Goal: Answer question/provide support

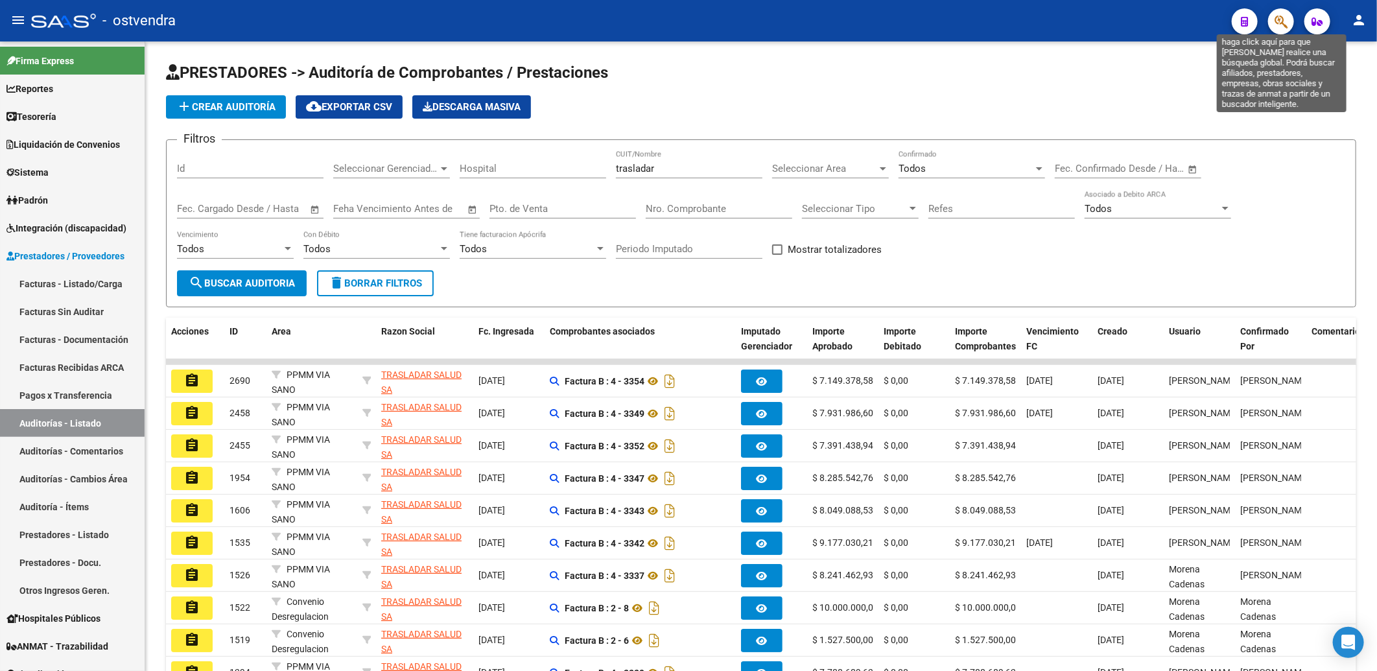
click at [1278, 16] on icon "button" at bounding box center [1280, 21] width 13 height 15
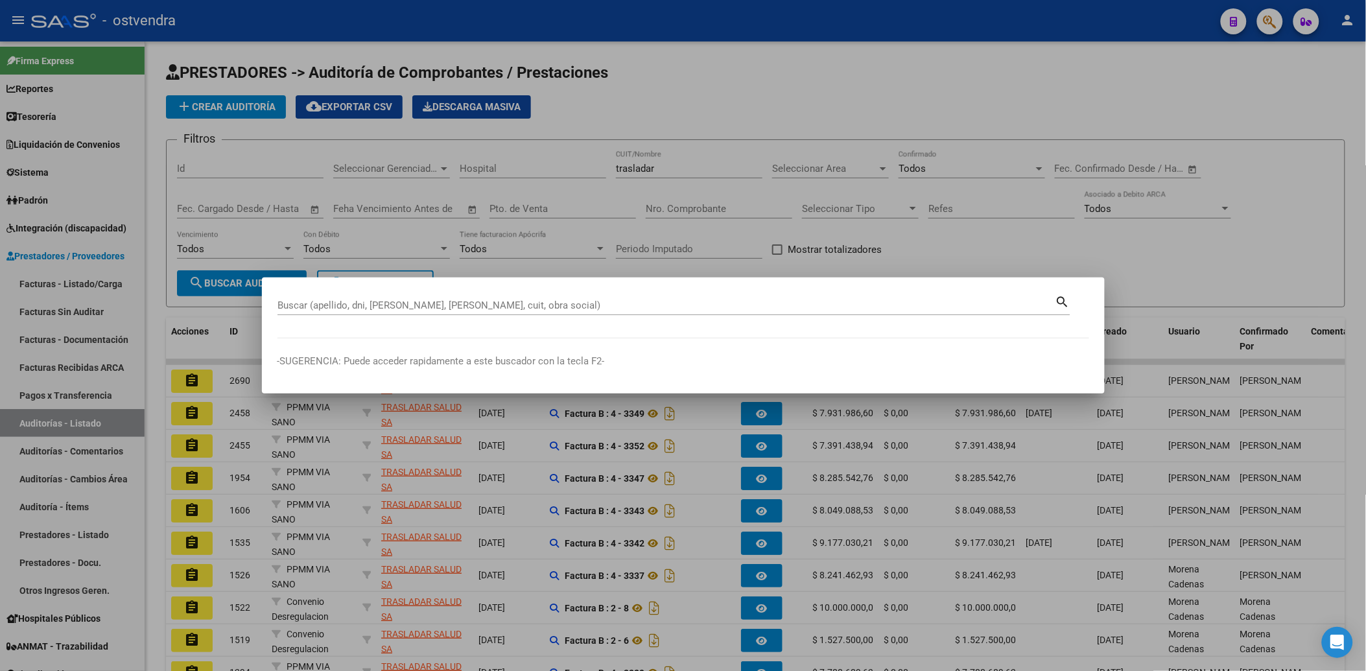
click at [989, 86] on div at bounding box center [683, 335] width 1366 height 671
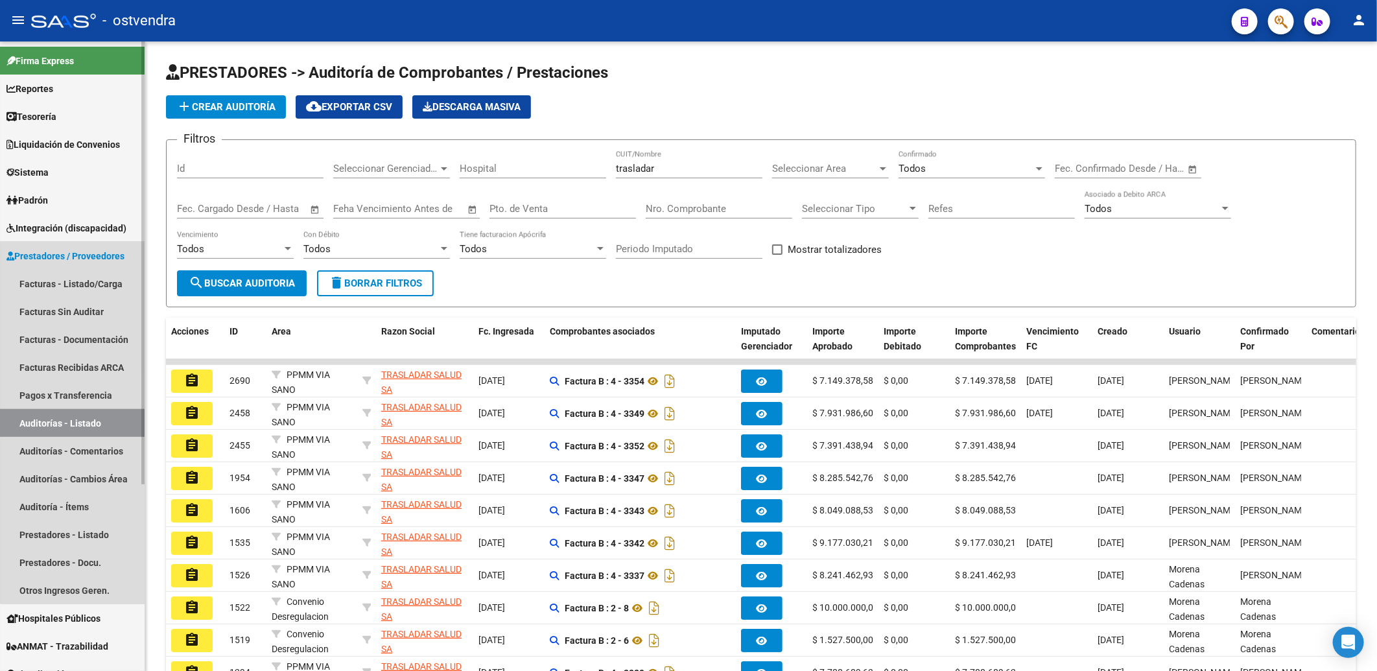
click at [83, 419] on link "Auditorías - Listado" at bounding box center [72, 423] width 145 height 28
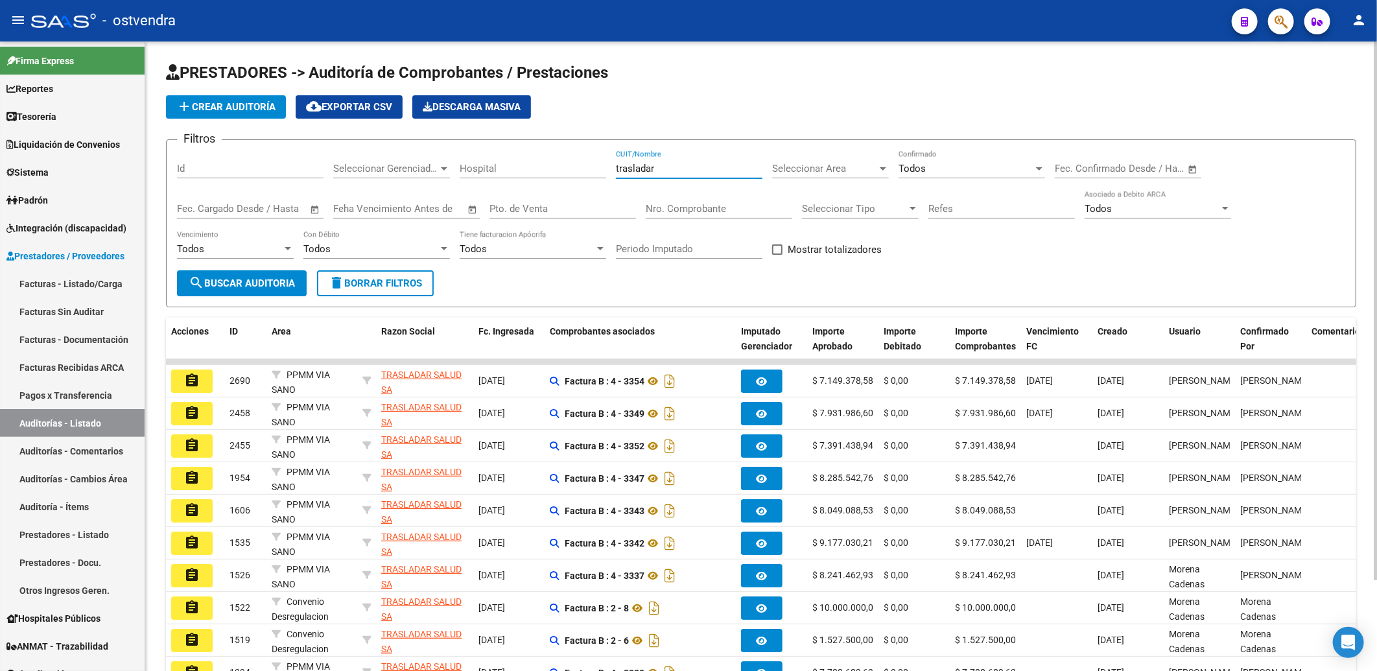
click at [714, 167] on input "trasladar" at bounding box center [689, 169] width 147 height 12
type input "t"
type input "SYEMED"
click at [255, 283] on span "search Buscar Auditoria" at bounding box center [242, 283] width 106 height 12
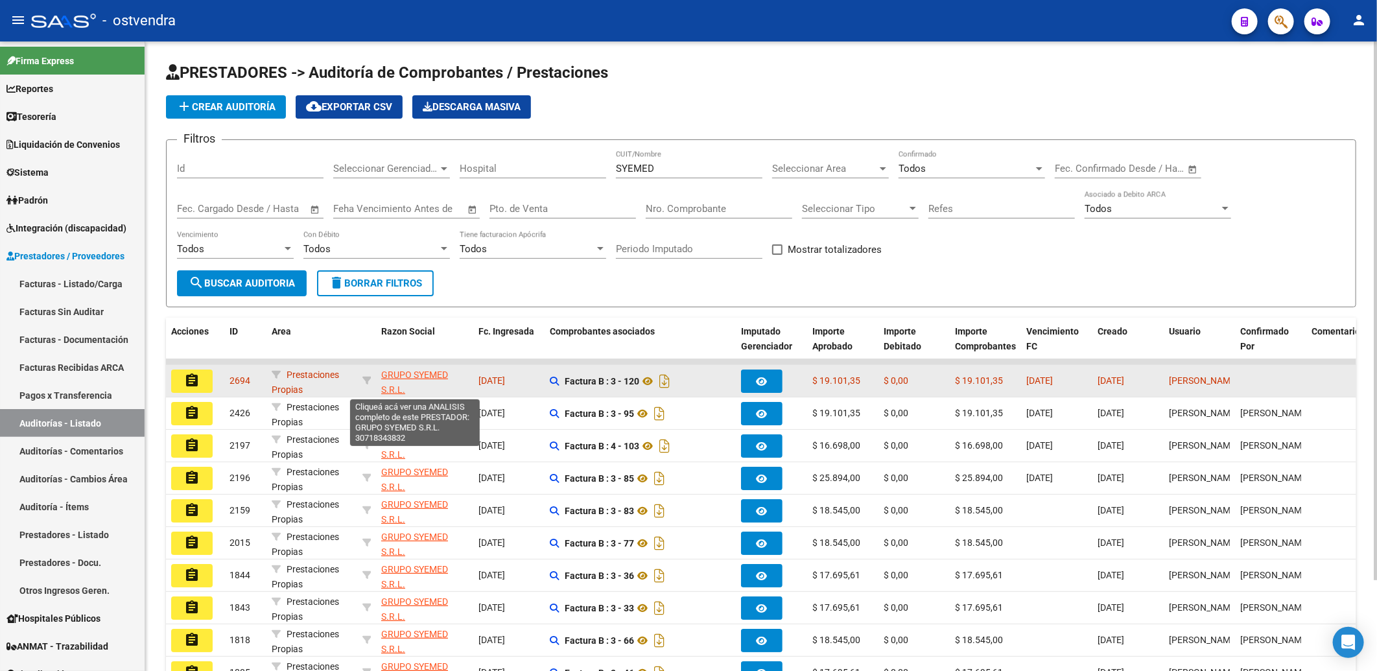
click at [417, 377] on span "GRUPO SYEMED S.R.L." at bounding box center [414, 381] width 67 height 25
type textarea "30718343832"
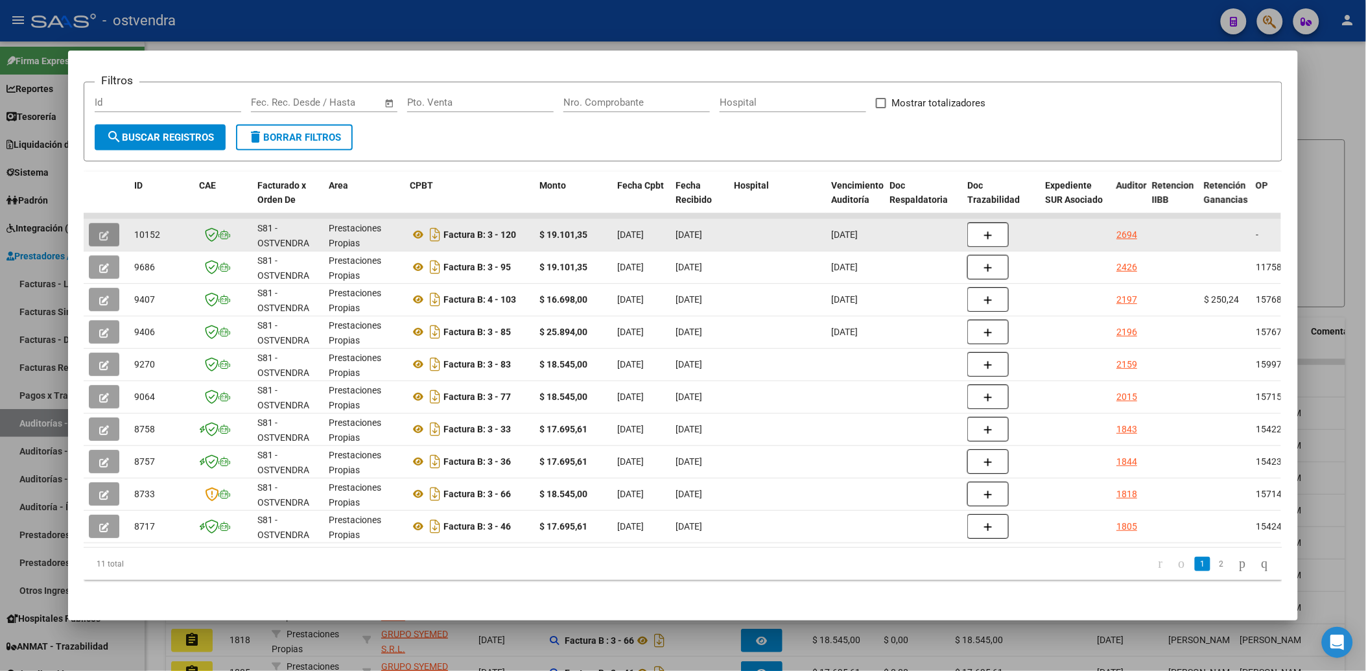
click at [99, 231] on icon "button" at bounding box center [104, 236] width 10 height 10
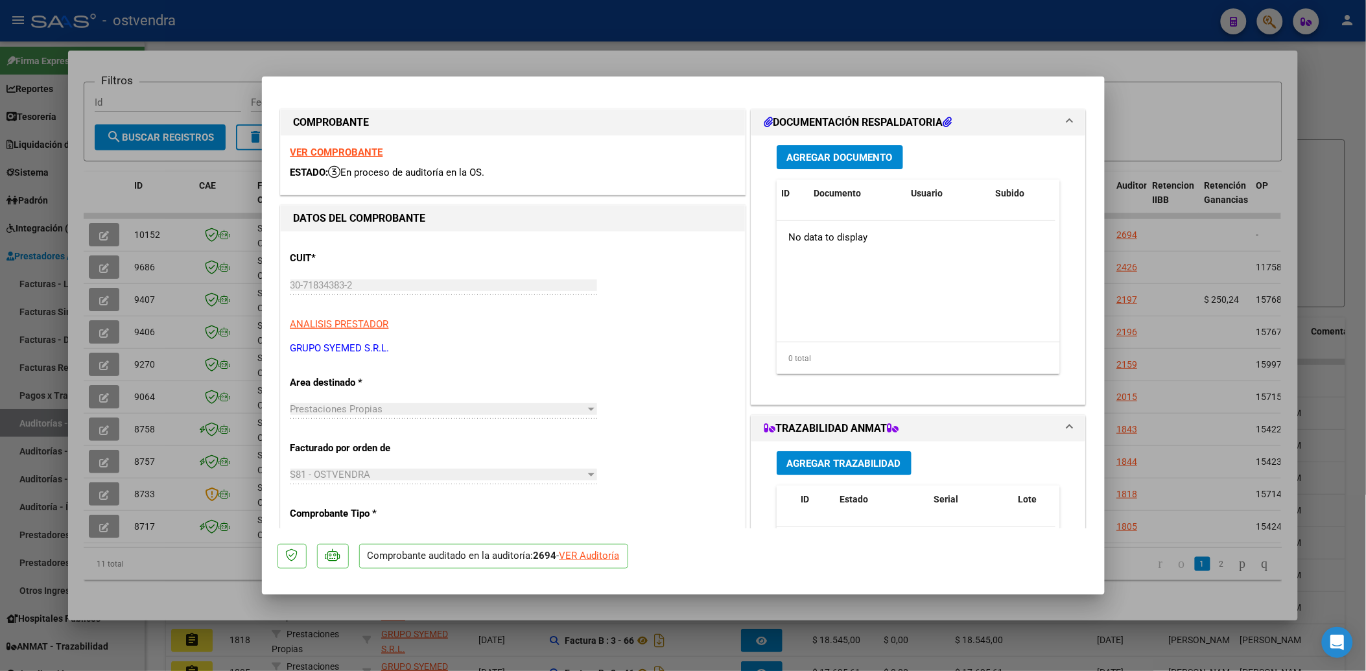
click at [1209, 111] on div at bounding box center [683, 335] width 1366 height 671
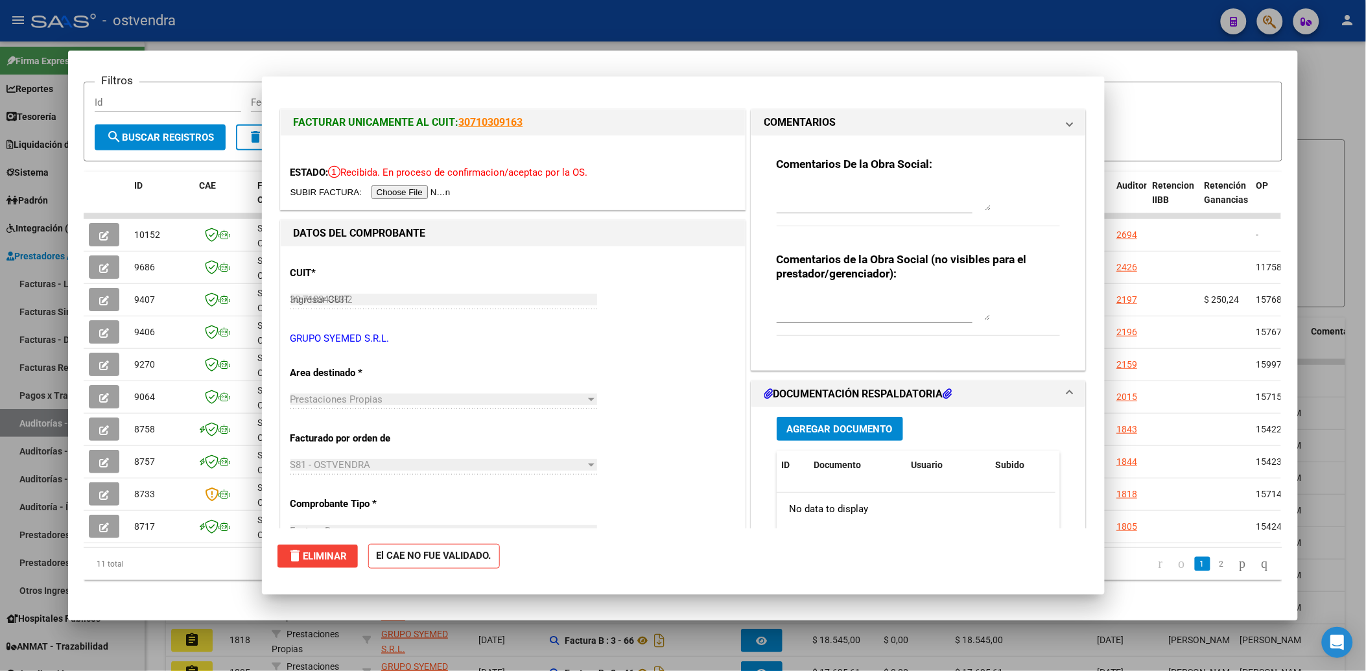
type input "$ 0,00"
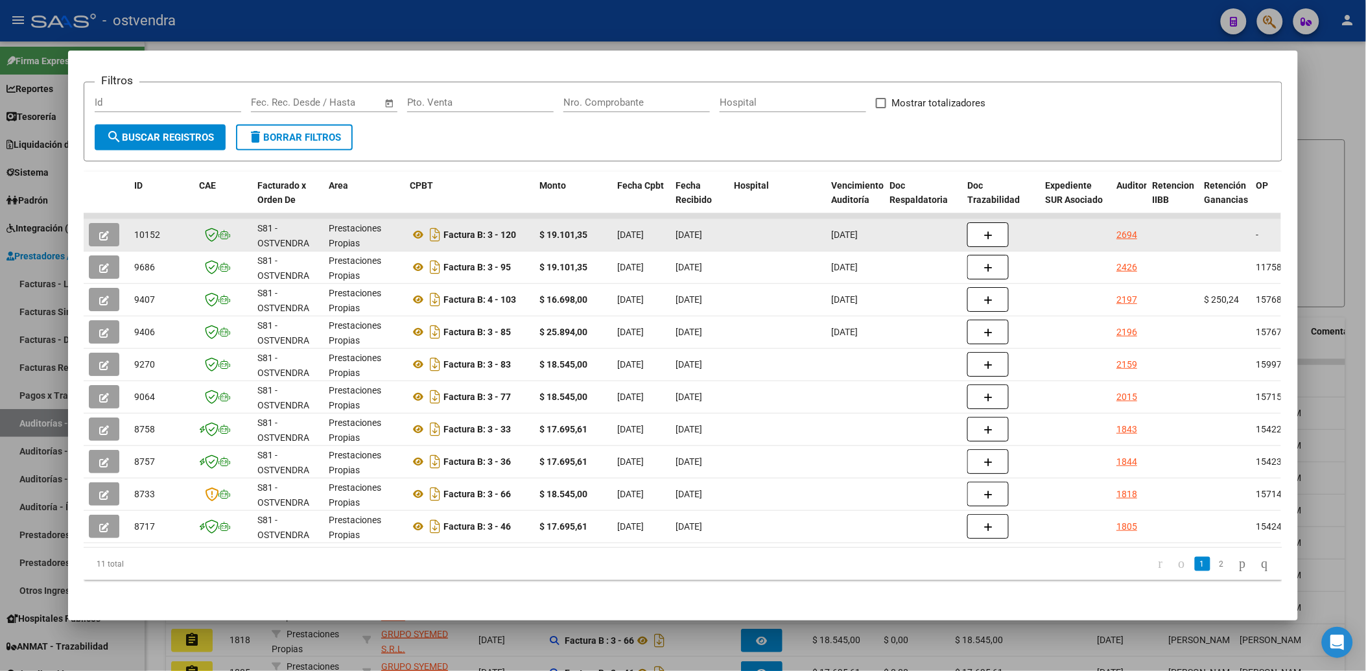
click at [340, 225] on div "Prestaciones Propias" at bounding box center [364, 234] width 71 height 27
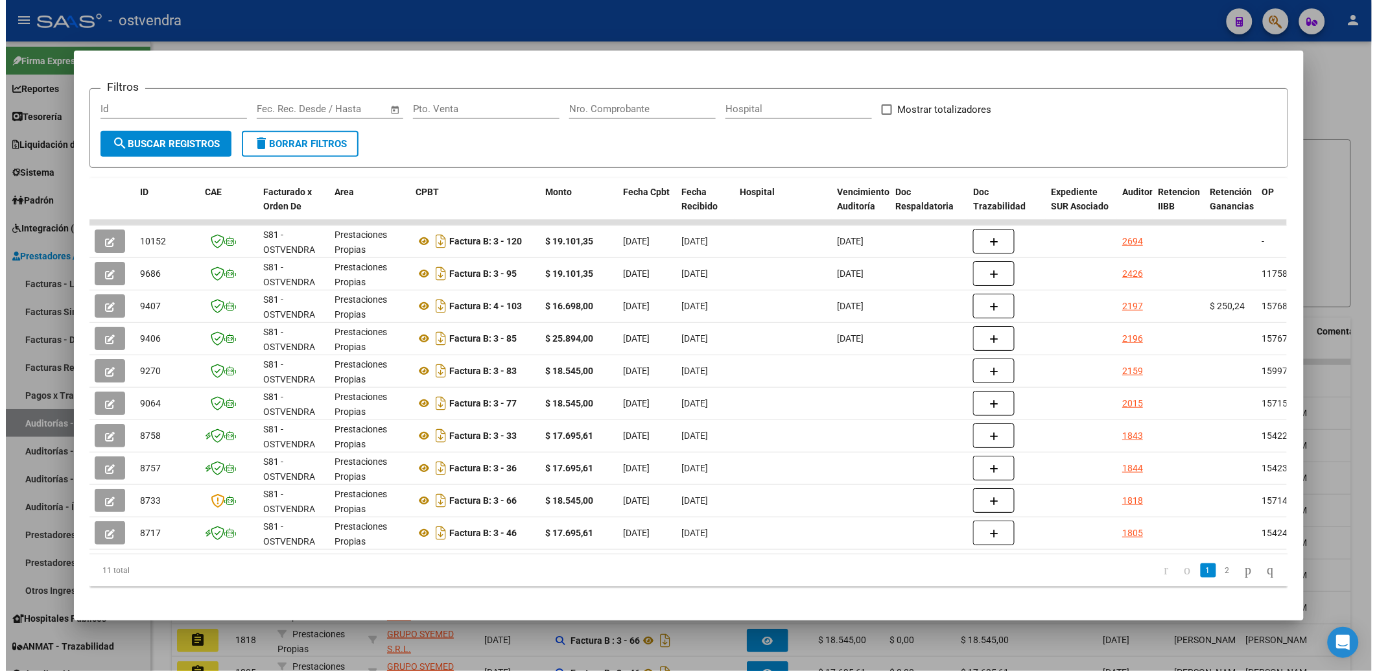
scroll to position [185, 0]
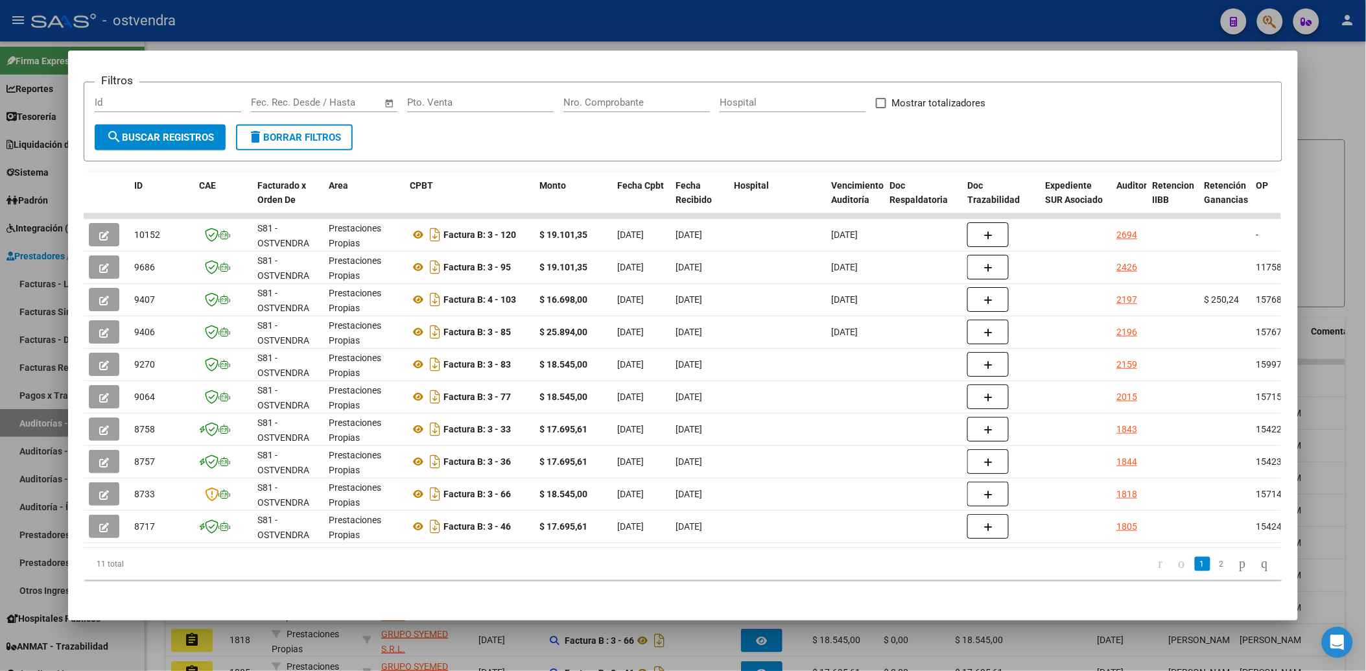
click at [1223, 104] on div "Filtros Id Start date – End date Fec. Rec. Desde / Hasta Pto. Venta Nro. Compro…" at bounding box center [683, 109] width 1176 height 32
click at [1352, 108] on div at bounding box center [683, 335] width 1366 height 671
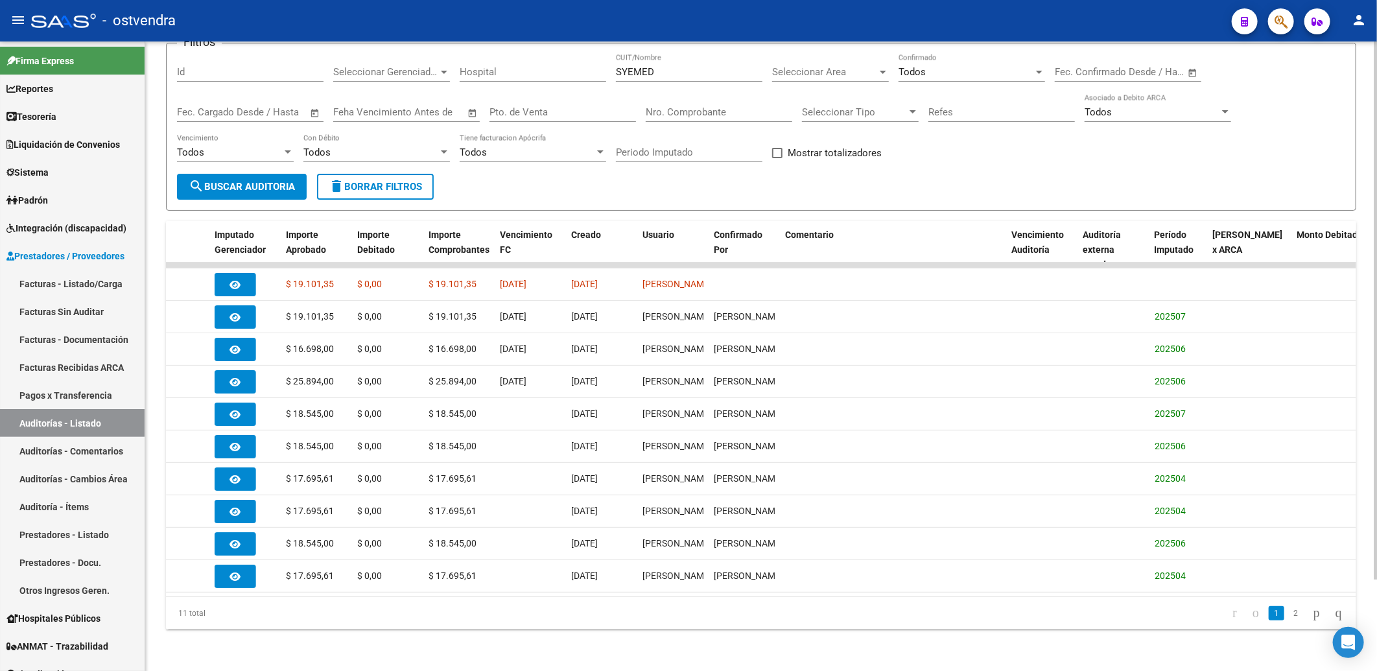
scroll to position [0, 0]
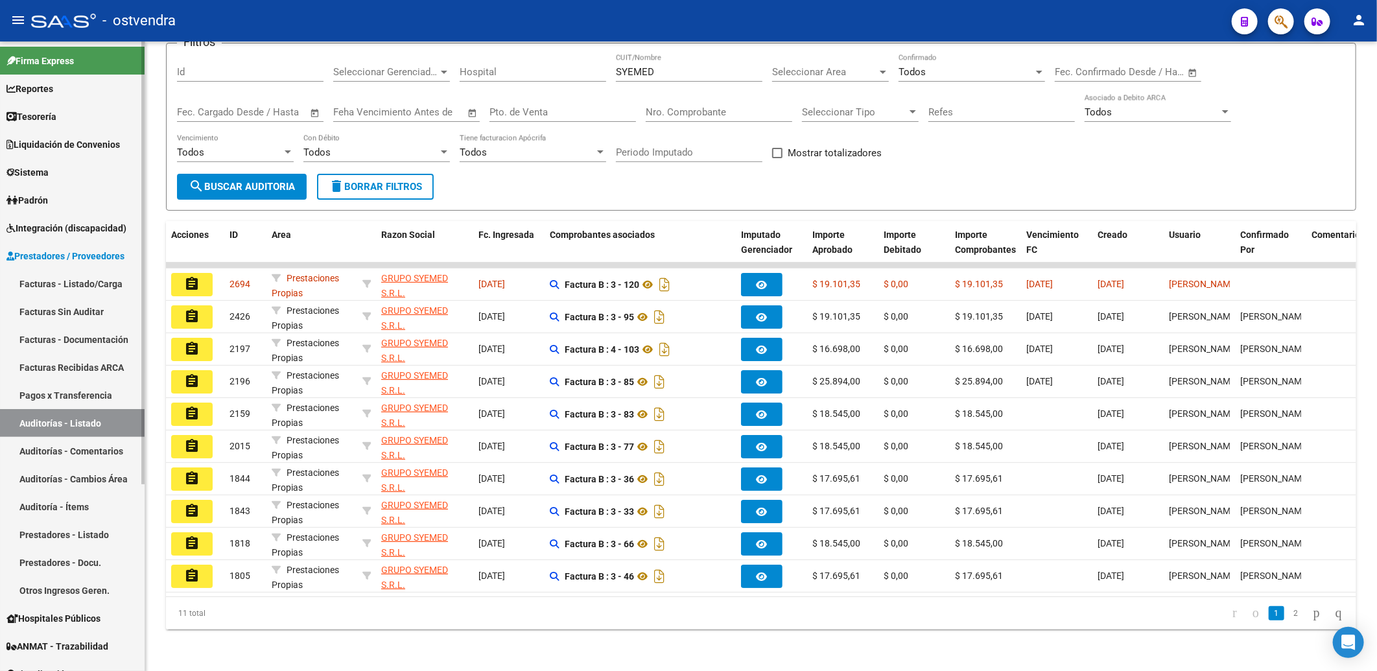
click at [65, 503] on link "Auditoría - Ítems" at bounding box center [72, 507] width 145 height 28
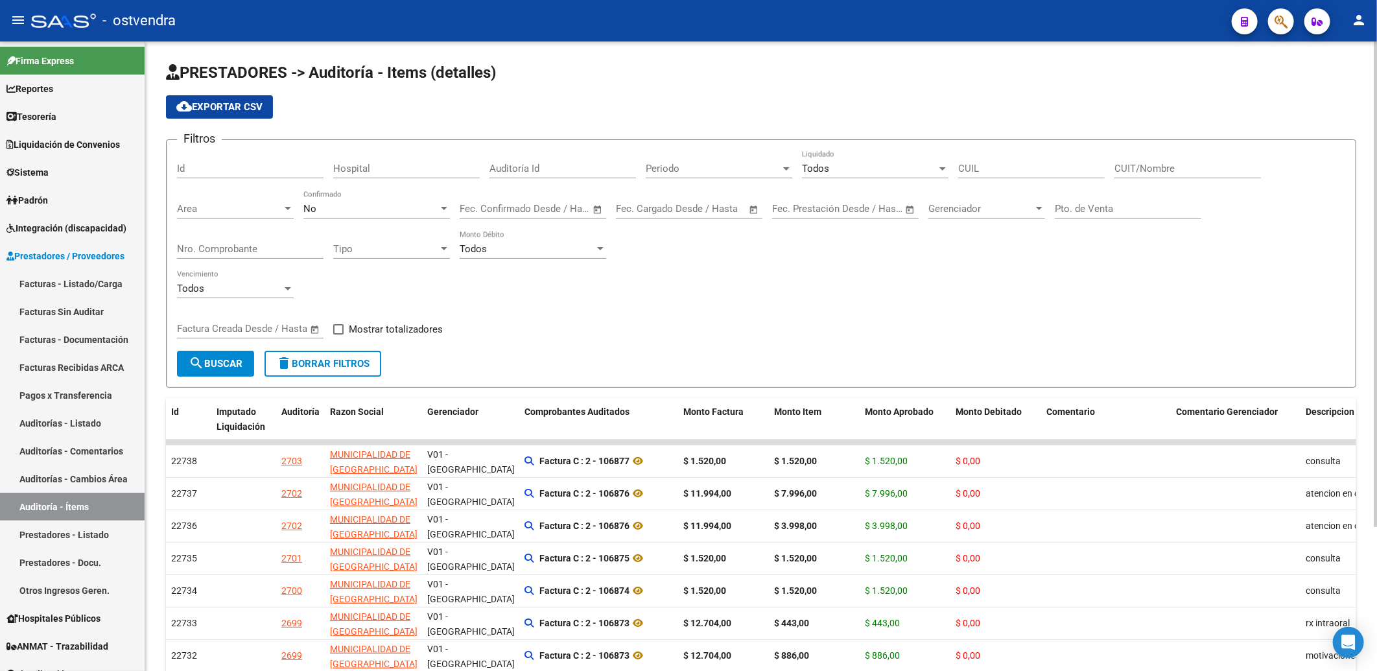
click at [342, 214] on div "No" at bounding box center [370, 209] width 135 height 12
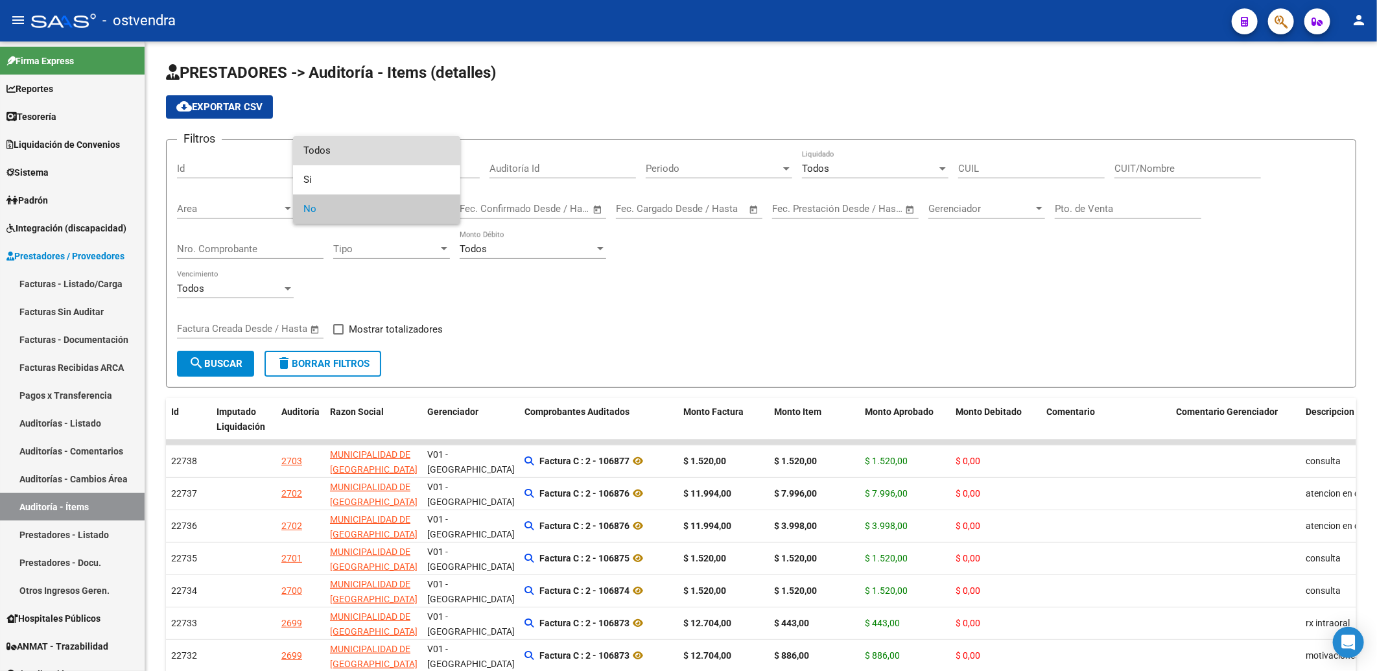
click at [346, 150] on span "Todos" at bounding box center [376, 150] width 147 height 29
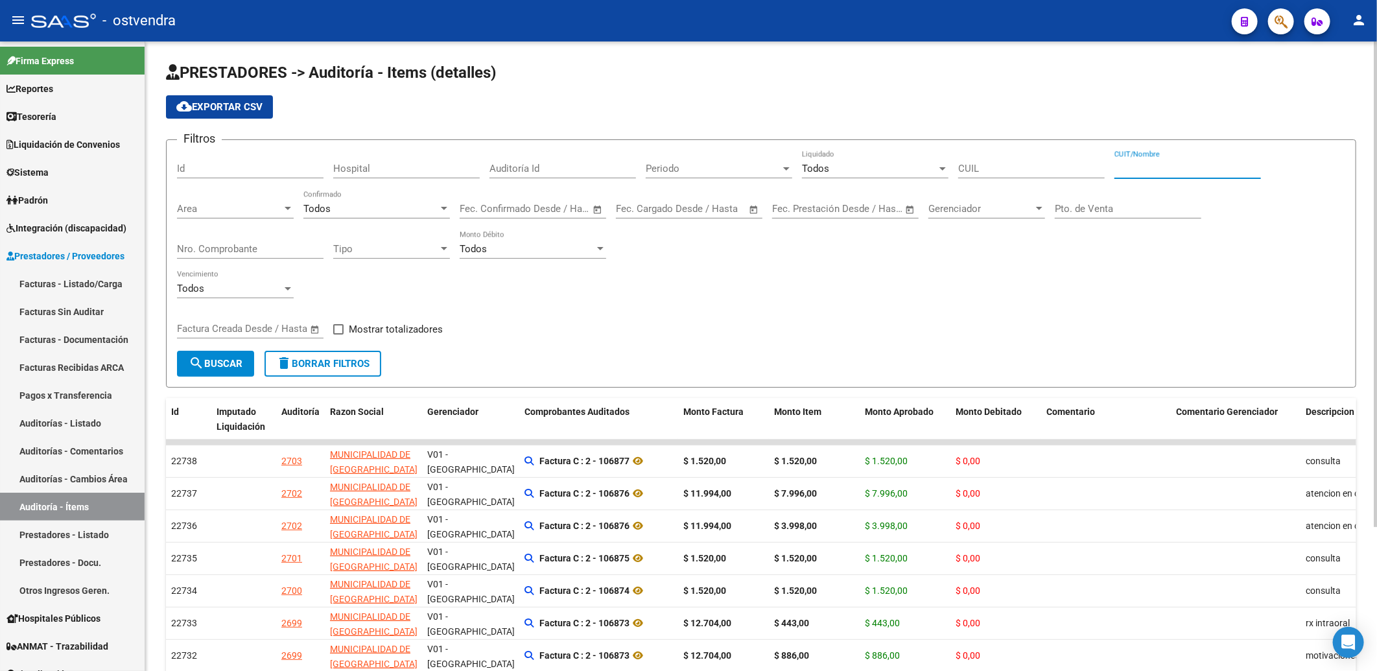
click at [1167, 169] on input "CUIT/Nombre" at bounding box center [1187, 169] width 147 height 12
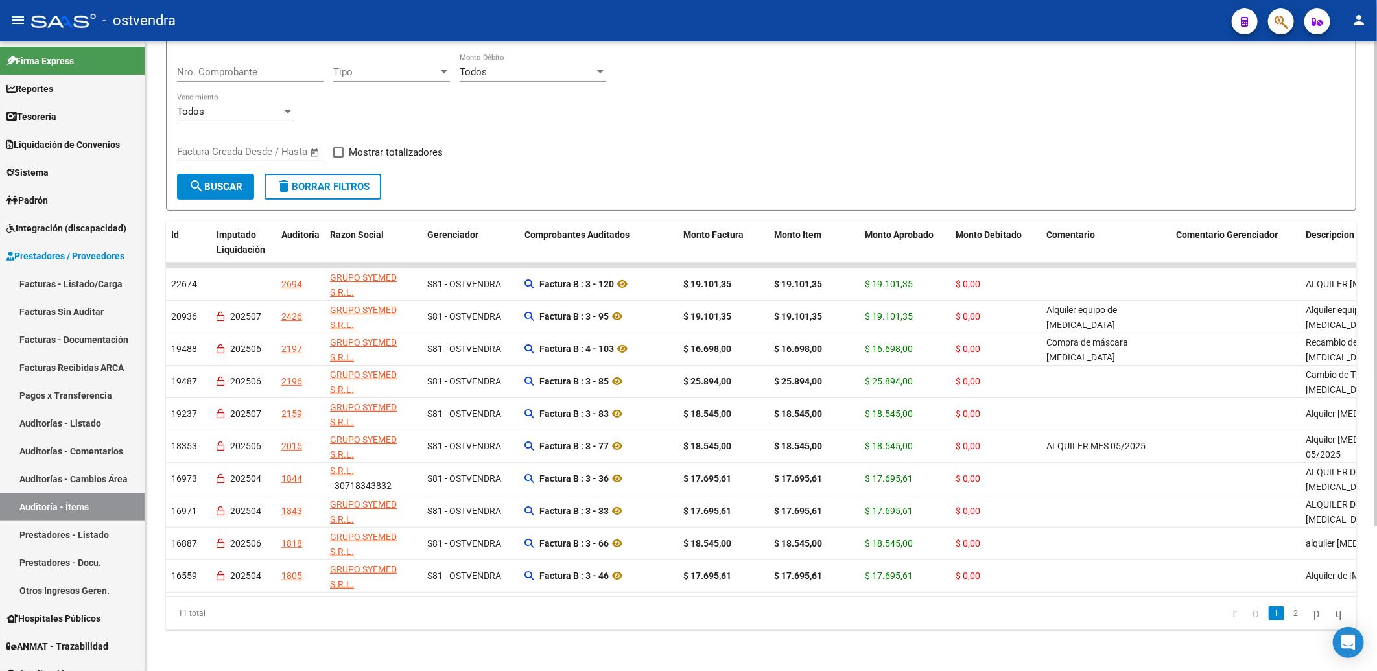
type input "SYEMED"
click at [588, 145] on div "Filtros Id Hospital Auditoría Id Periodo Periodo Todos Liquidado CUIL SYEMED CU…" at bounding box center [761, 73] width 1168 height 200
click at [41, 192] on link "Padrón" at bounding box center [72, 200] width 145 height 28
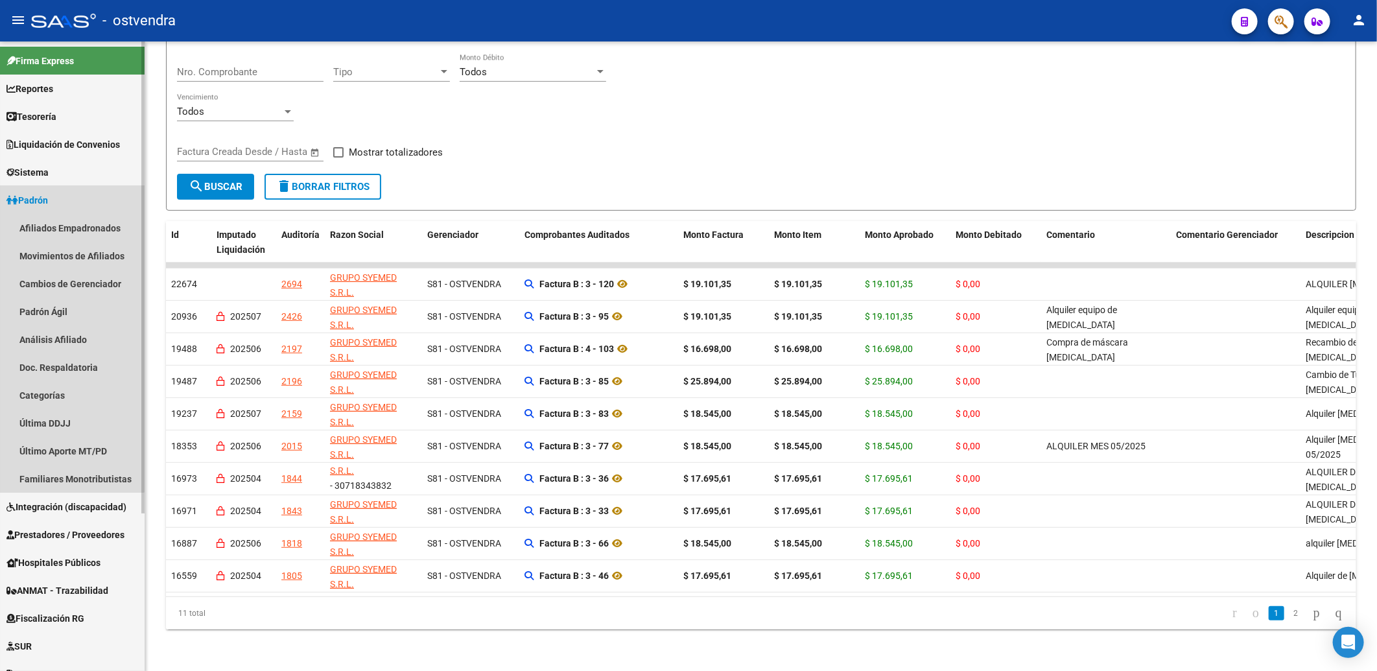
click at [44, 192] on link "Padrón" at bounding box center [72, 200] width 145 height 28
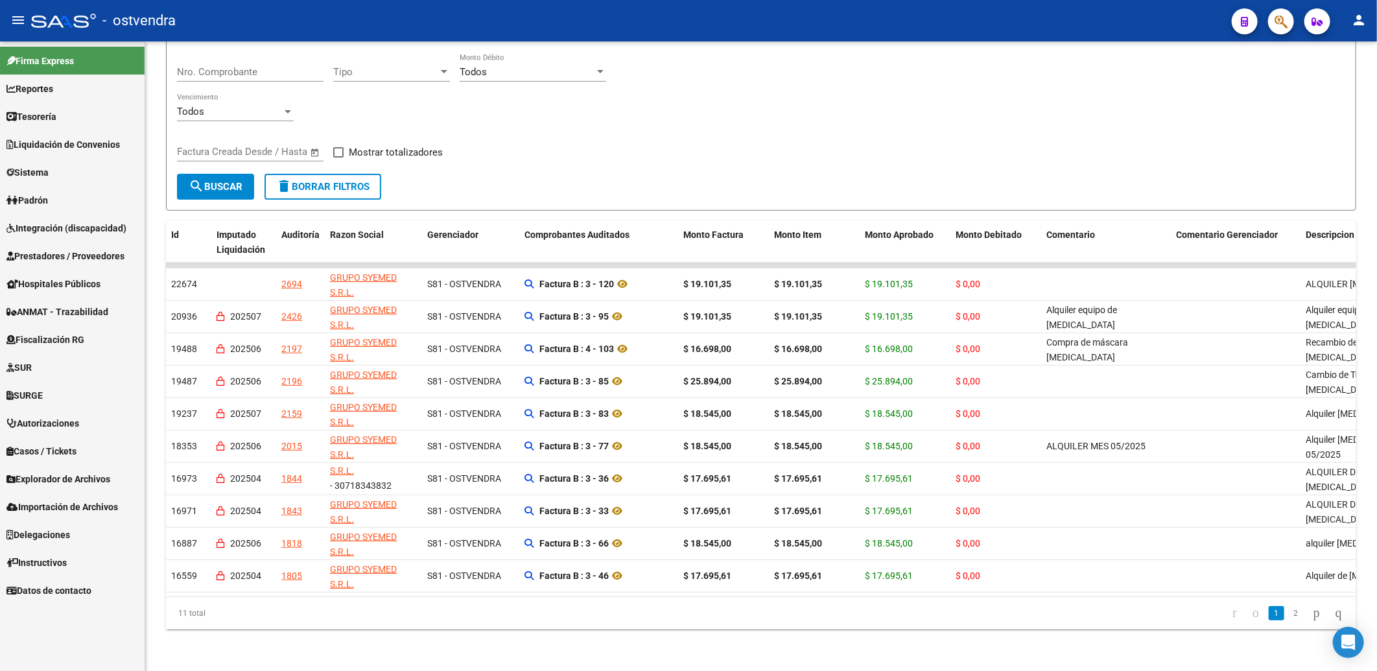
drag, startPoint x: 53, startPoint y: 257, endPoint x: 95, endPoint y: 257, distance: 42.8
click at [53, 257] on span "Prestadores / Proveedores" at bounding box center [65, 256] width 118 height 14
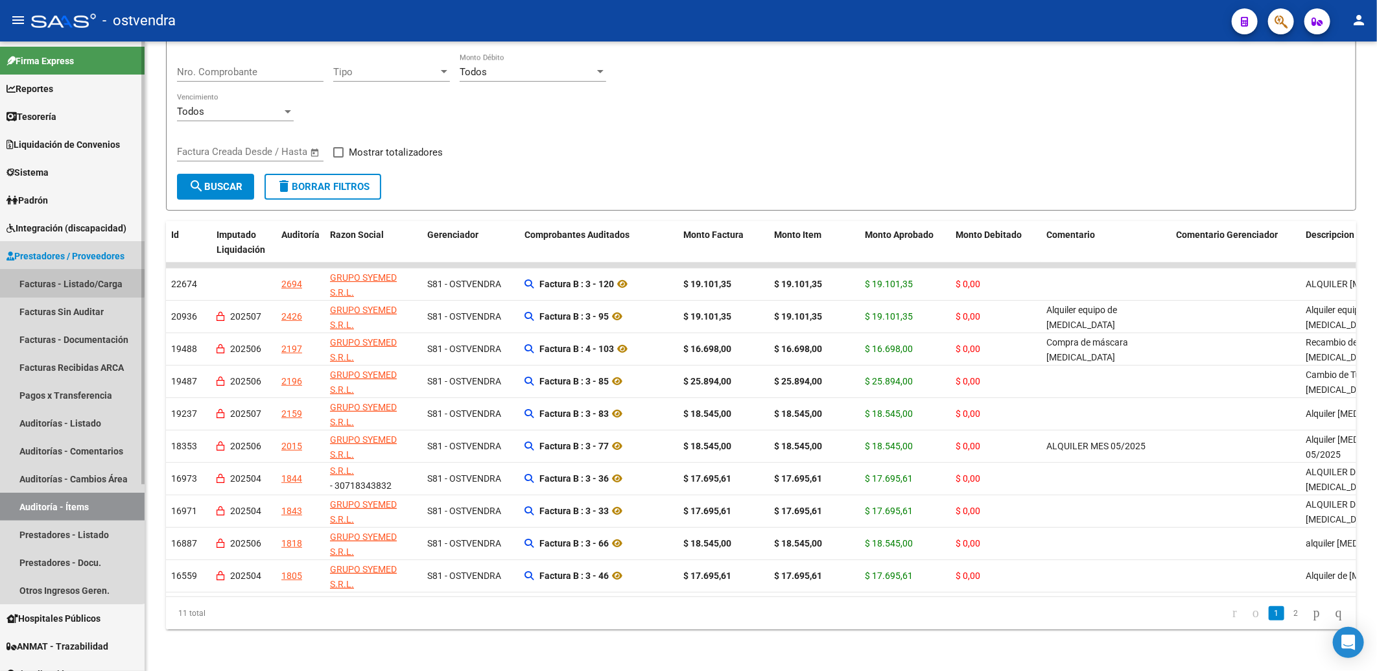
click at [66, 281] on link "Facturas - Listado/Carga" at bounding box center [72, 284] width 145 height 28
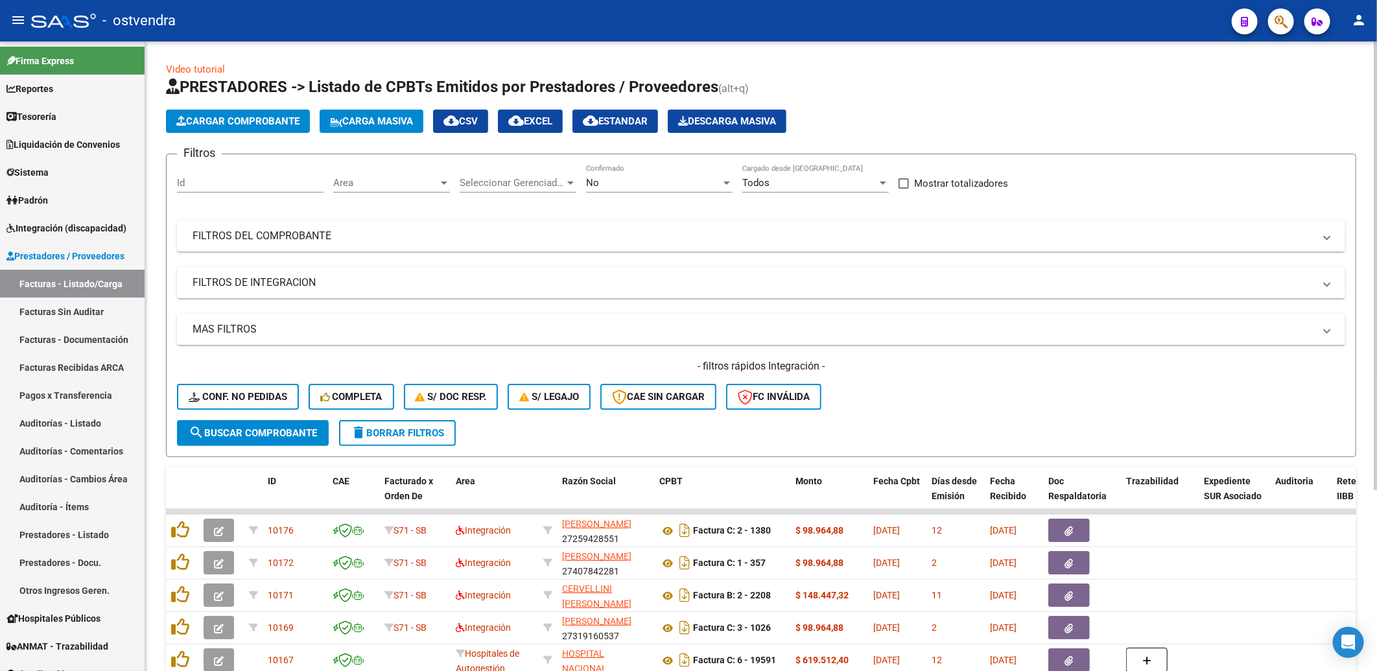
click at [1057, 115] on div "Cargar Comprobante Carga Masiva cloud_download CSV cloud_download EXCEL cloud_d…" at bounding box center [761, 121] width 1190 height 23
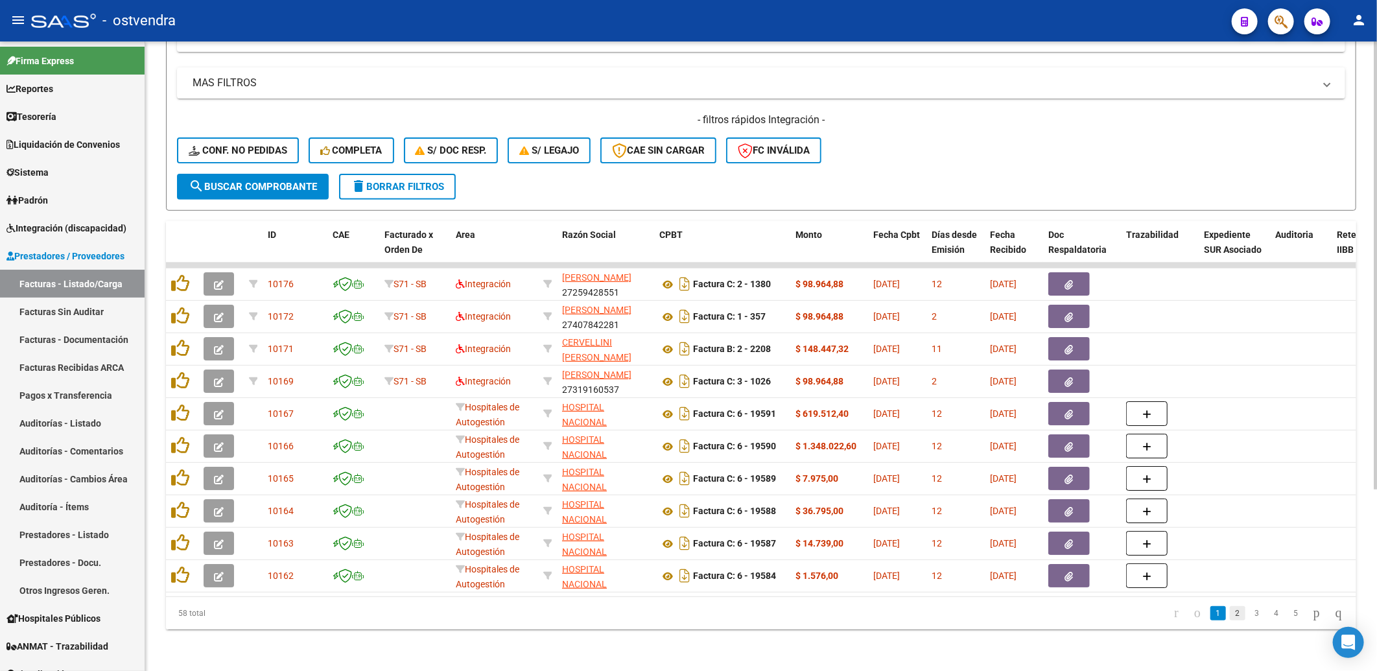
click at [1230, 614] on link "2" at bounding box center [1238, 613] width 16 height 14
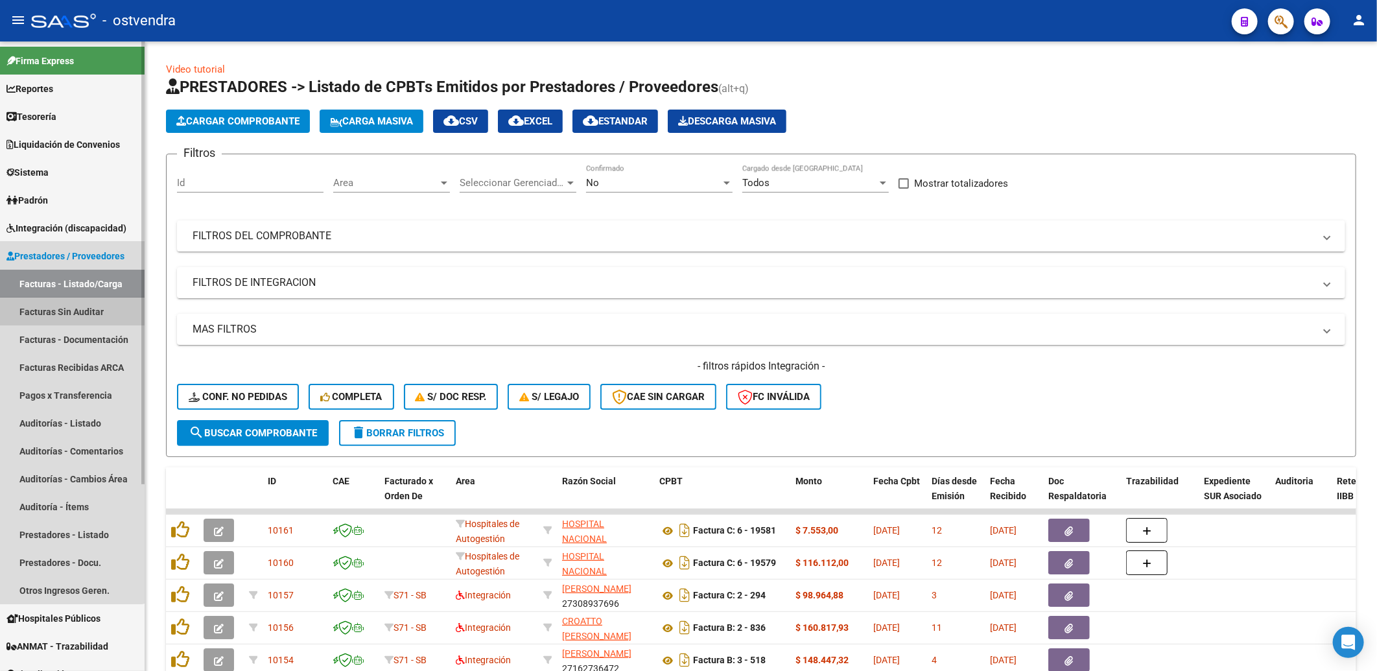
click at [69, 309] on link "Facturas Sin Auditar" at bounding box center [72, 312] width 145 height 28
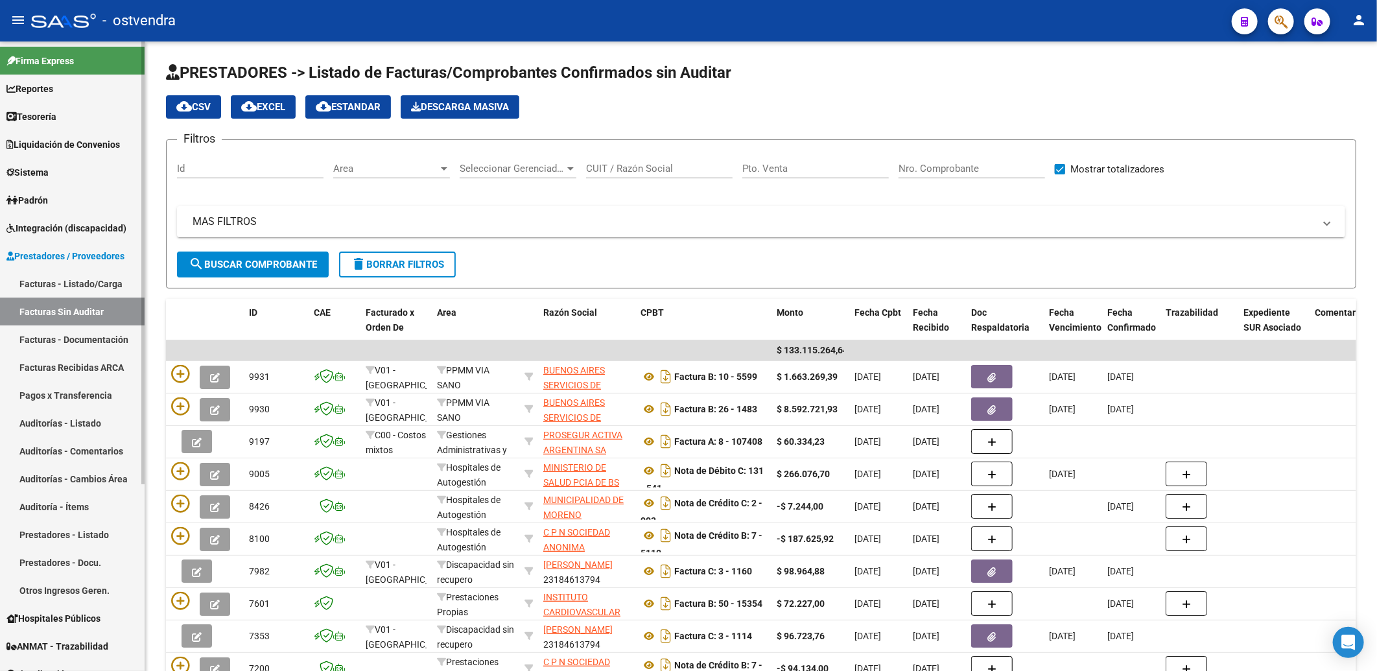
drag, startPoint x: 64, startPoint y: 533, endPoint x: 102, endPoint y: 495, distance: 54.1
click at [65, 533] on link "Prestadores - Listado" at bounding box center [72, 535] width 145 height 28
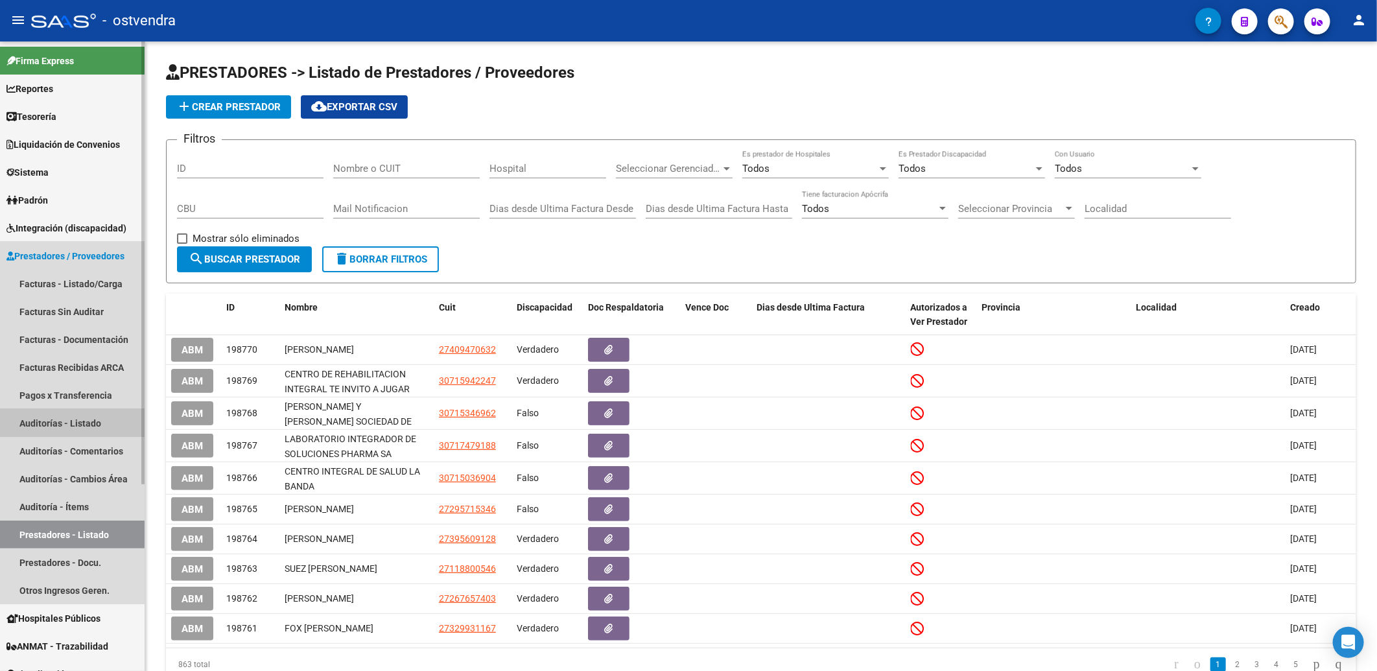
click at [60, 419] on link "Auditorías - Listado" at bounding box center [72, 423] width 145 height 28
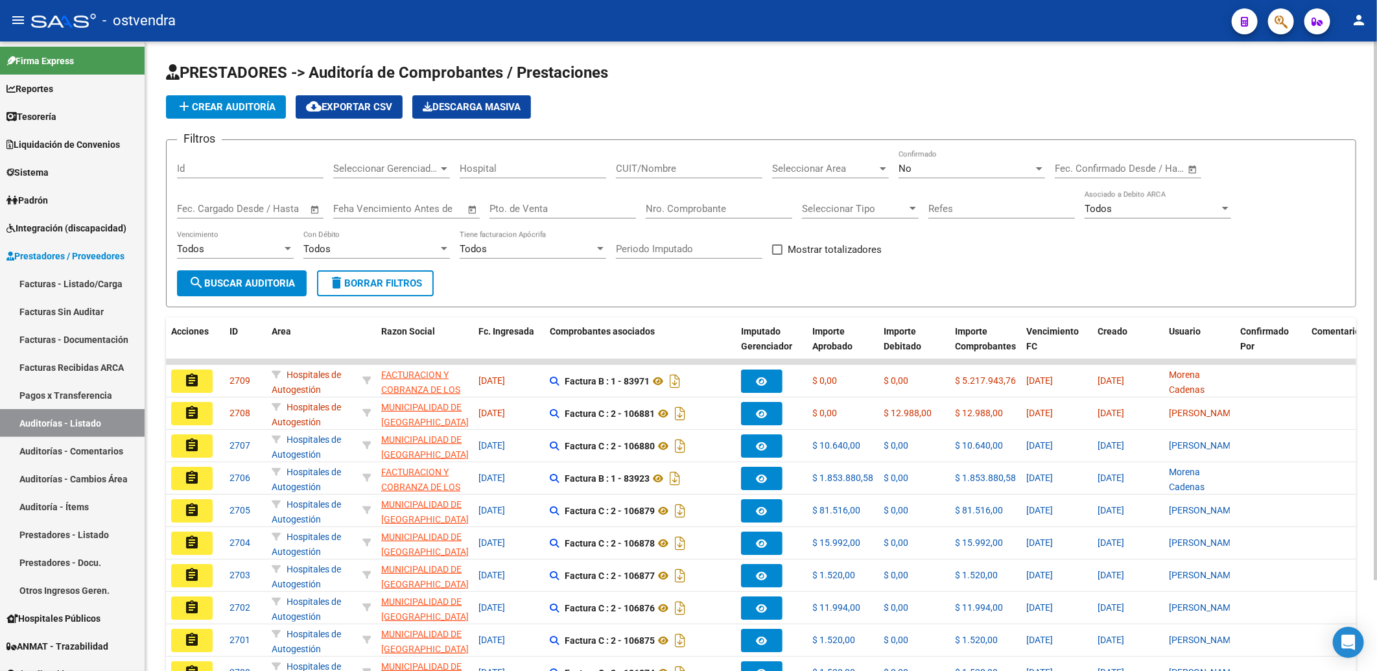
click at [696, 169] on input "CUIT/Nombre" at bounding box center [689, 169] width 147 height 12
click at [979, 170] on div "No" at bounding box center [965, 169] width 135 height 12
drag, startPoint x: 974, startPoint y: 115, endPoint x: 848, endPoint y: 121, distance: 125.9
click at [975, 114] on span "Todos" at bounding box center [971, 110] width 147 height 29
click at [679, 172] on input "CUIT/Nombre" at bounding box center [689, 169] width 147 height 12
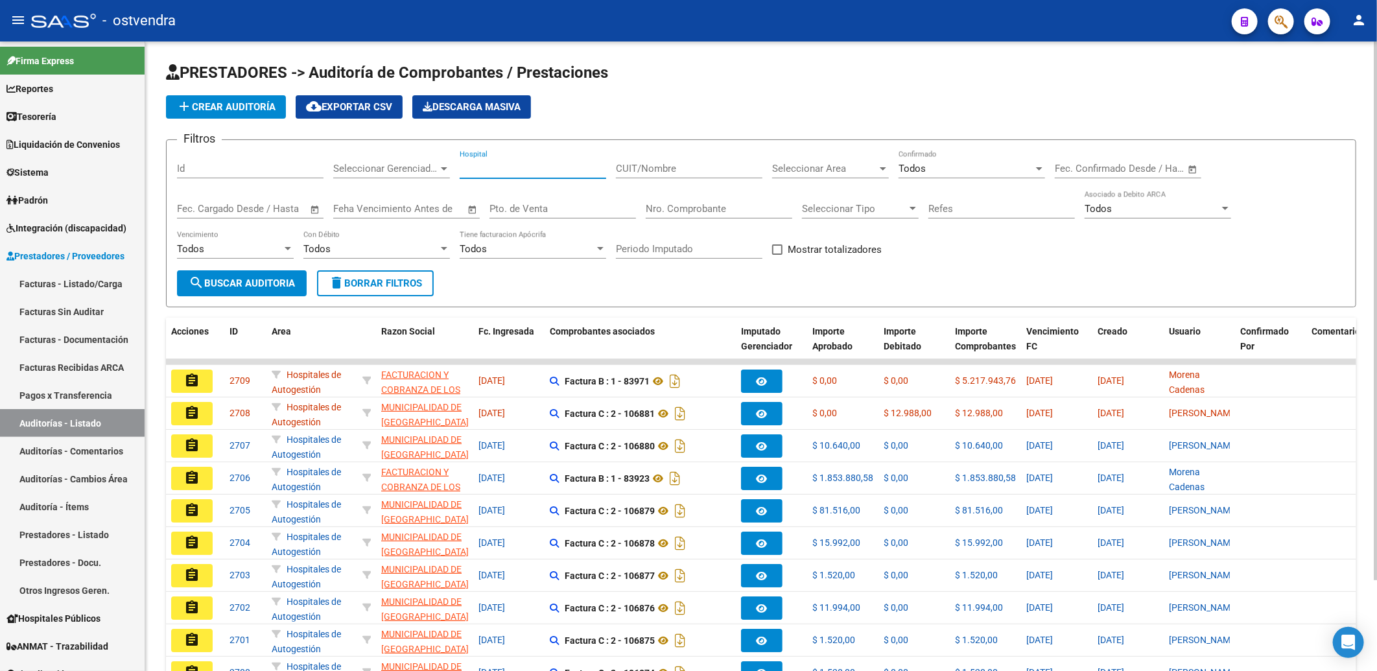
click at [510, 164] on input "Hospital" at bounding box center [533, 169] width 147 height 12
type input "syemed"
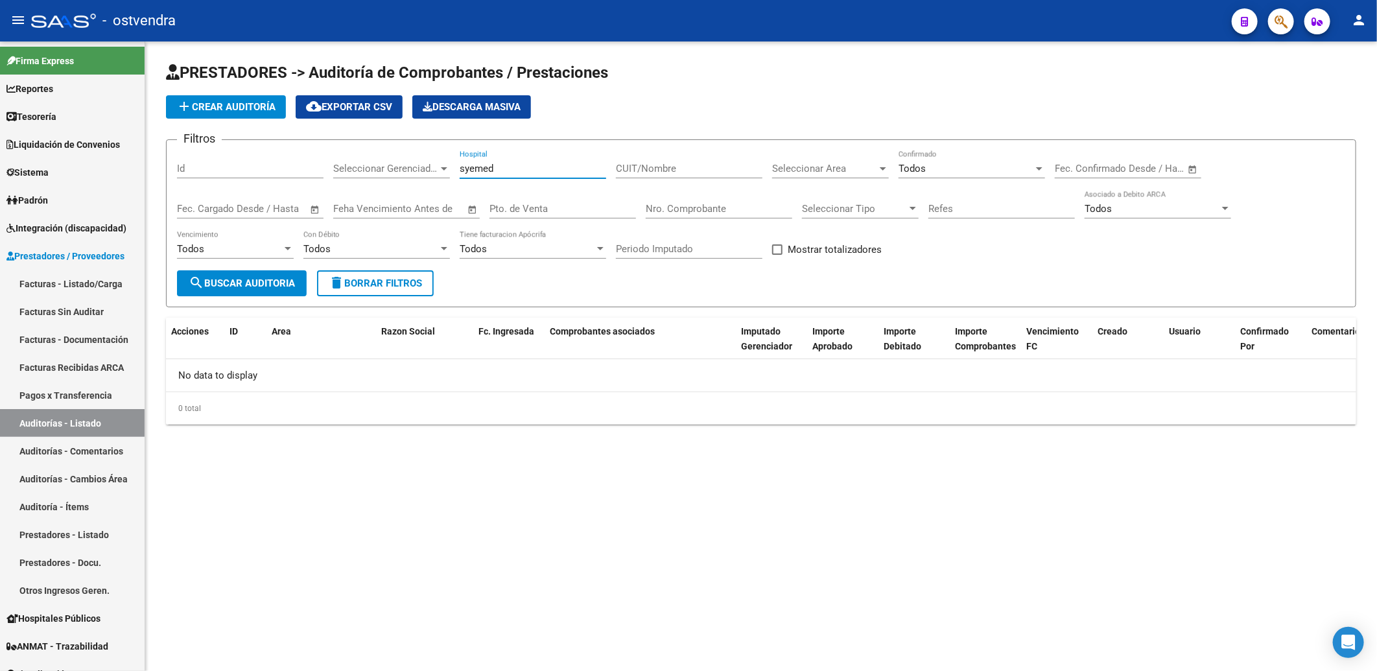
drag, startPoint x: 567, startPoint y: 171, endPoint x: 452, endPoint y: 171, distance: 115.4
click at [452, 171] on div "Filtros Id Seleccionar Gerenciador Seleccionar Gerenciador syemed Hospital CUIT…" at bounding box center [761, 210] width 1168 height 120
click at [62, 529] on link "Prestadores - Listado" at bounding box center [72, 535] width 145 height 28
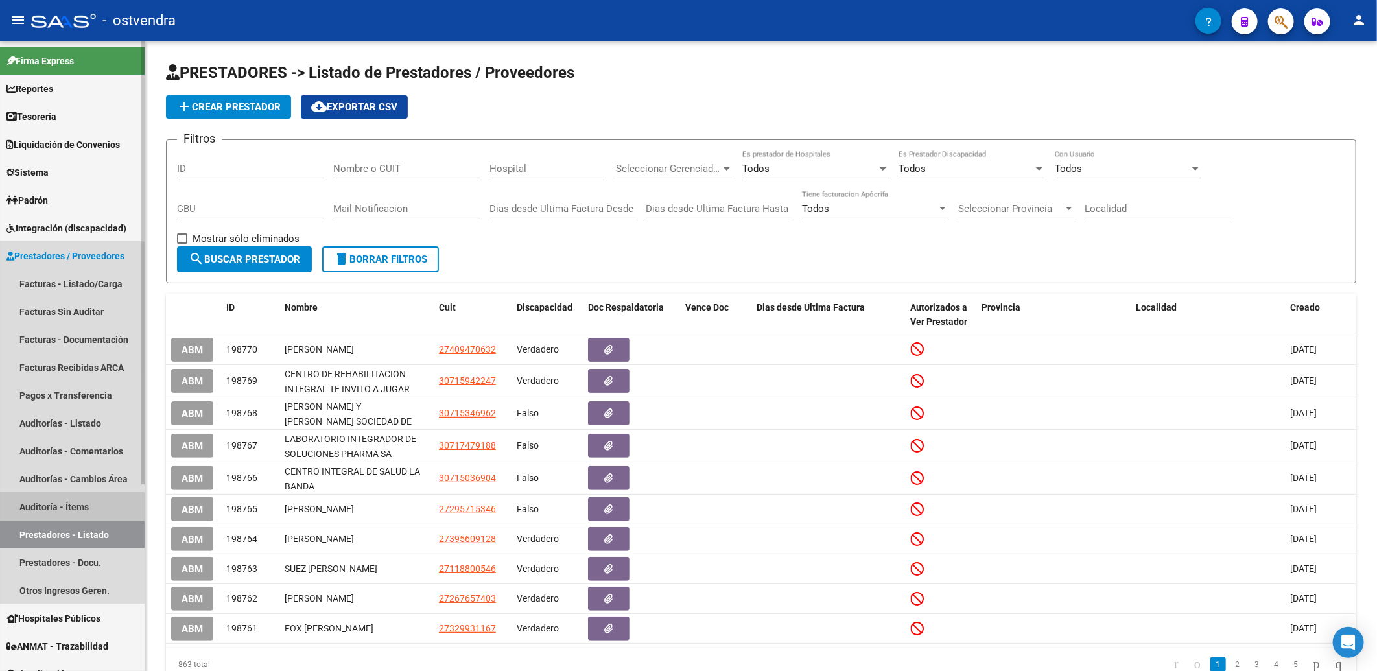
click at [58, 508] on link "Auditoría - Ítems" at bounding box center [72, 507] width 145 height 28
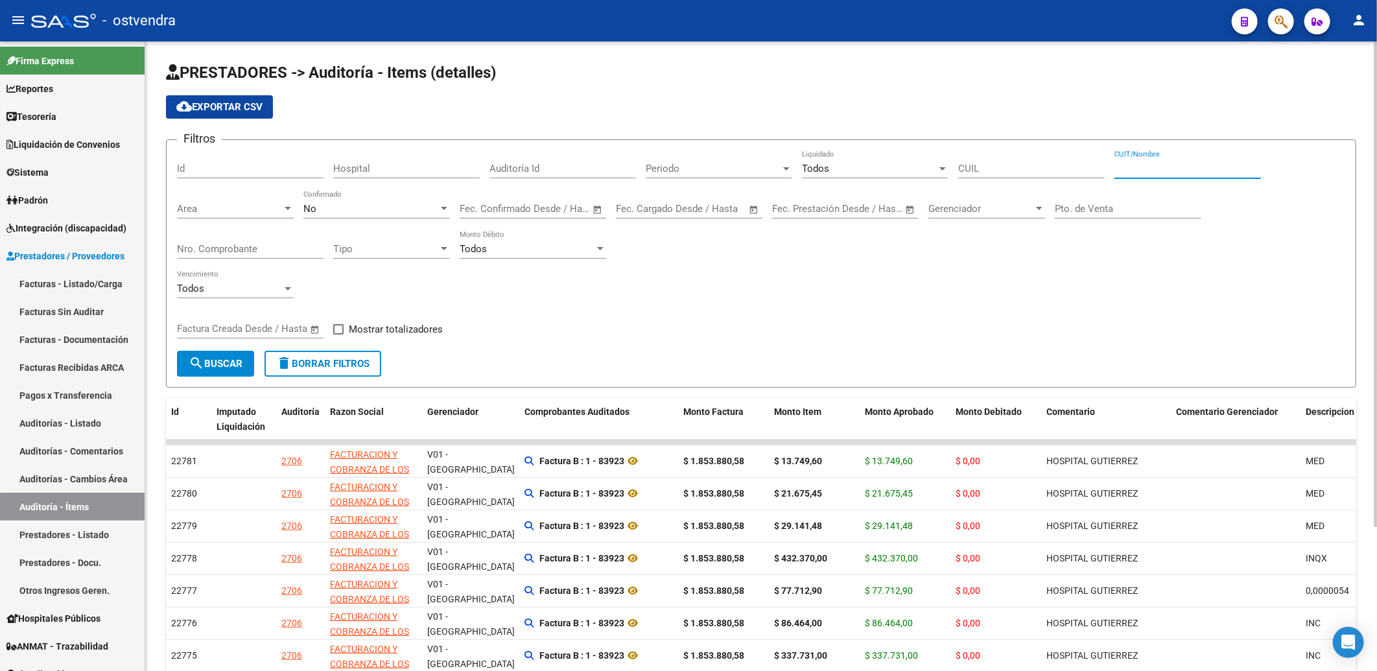
click at [1152, 164] on input "CUIT/Nombre" at bounding box center [1187, 169] width 147 height 12
click at [1038, 167] on input "CUIL" at bounding box center [1031, 169] width 147 height 12
click at [370, 216] on div "No Confirmado" at bounding box center [376, 205] width 147 height 28
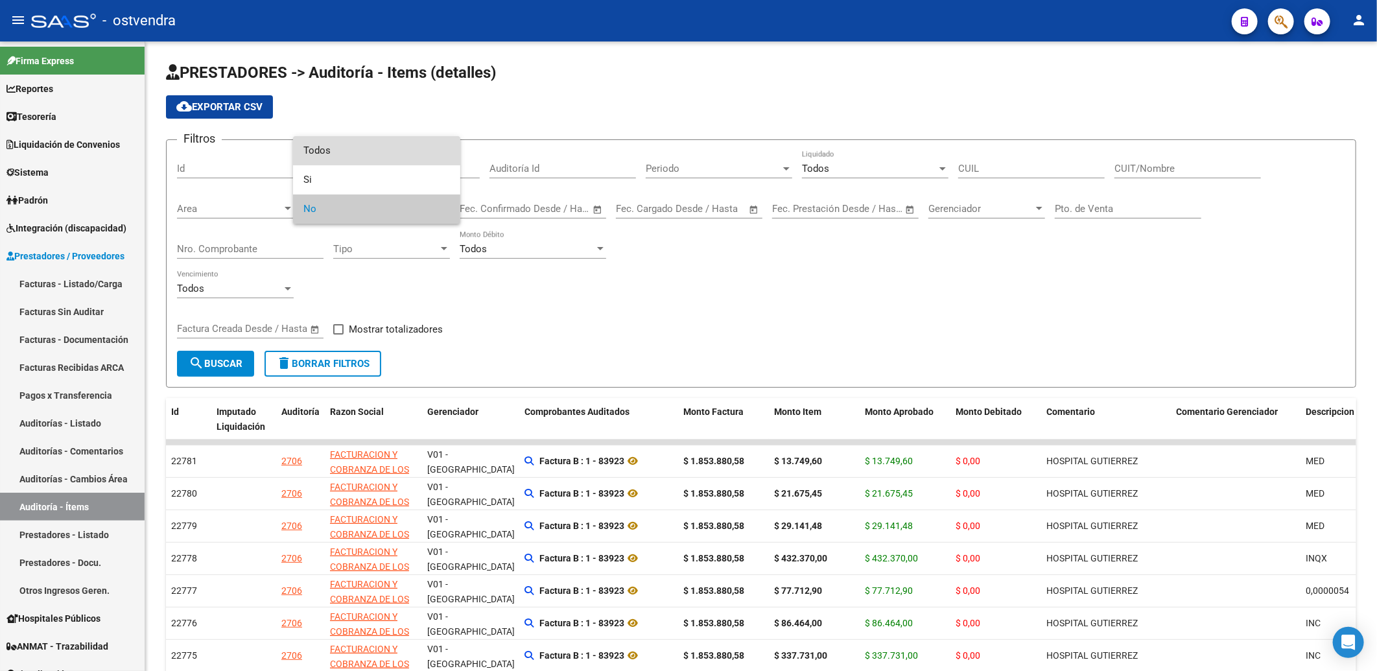
click at [384, 152] on span "Todos" at bounding box center [376, 150] width 147 height 29
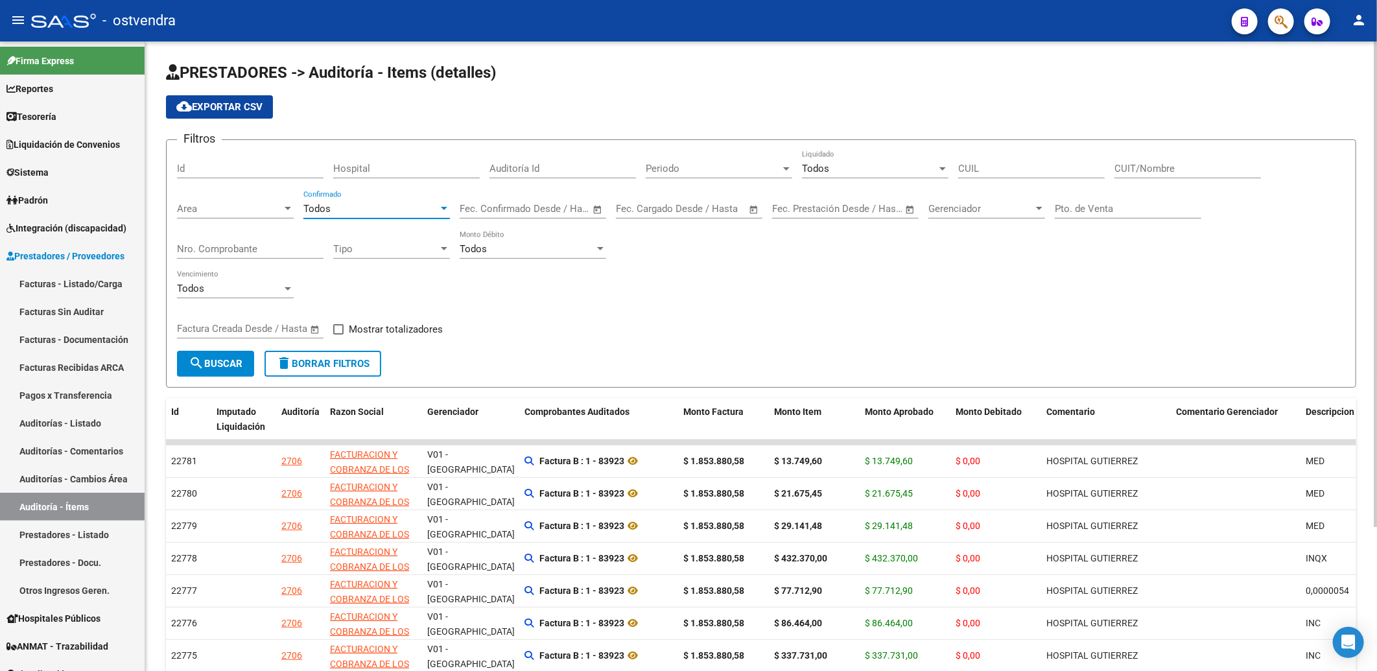
click at [990, 171] on input "CUIL" at bounding box center [1031, 169] width 147 height 12
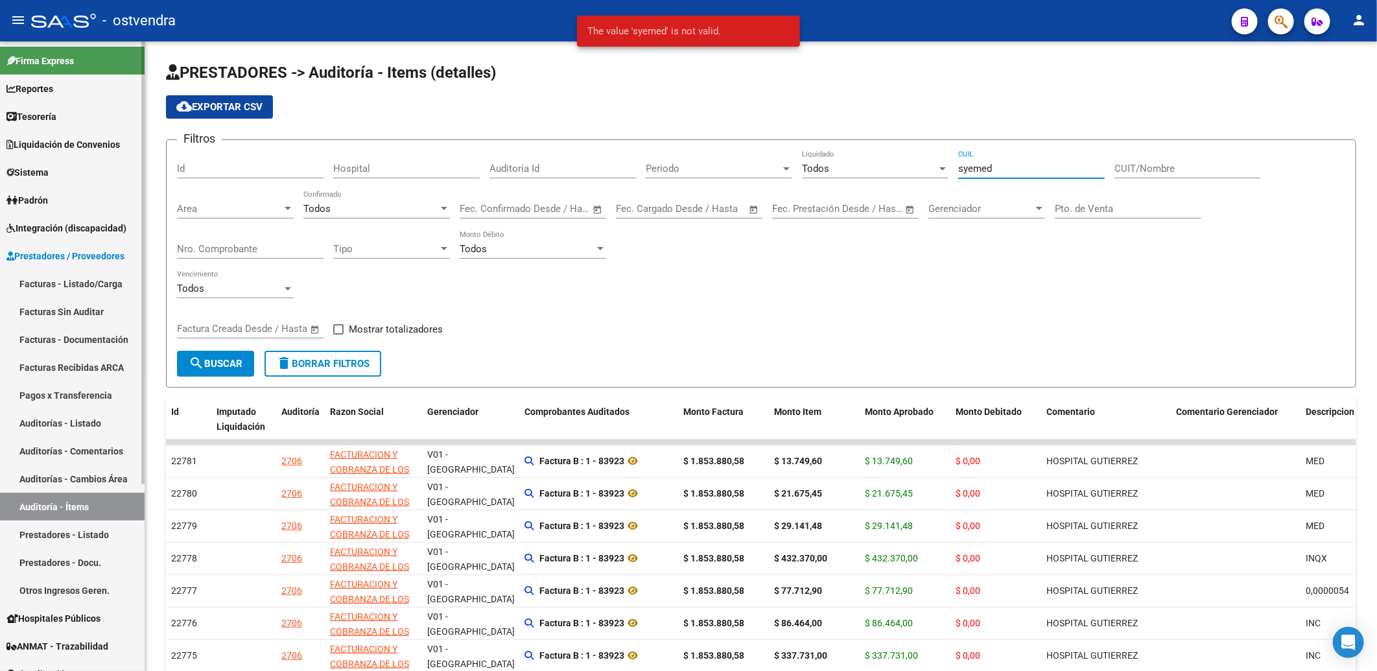
type input "syemed"
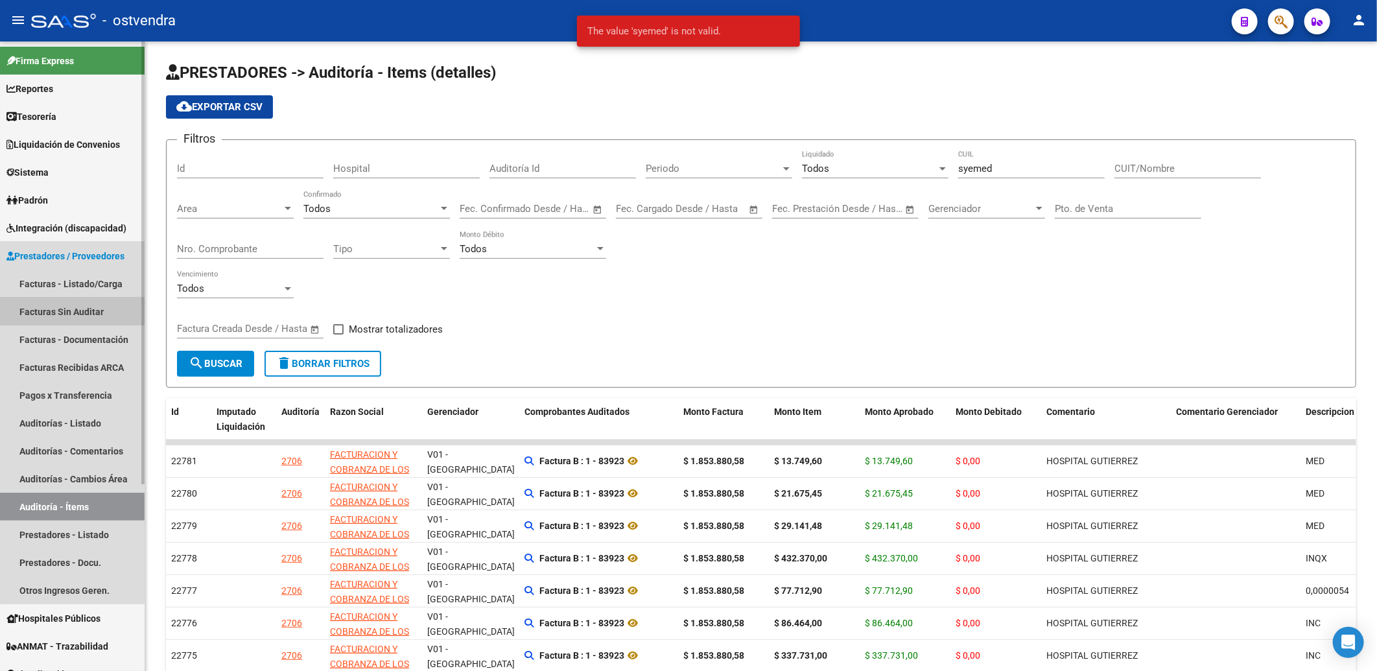
click at [54, 314] on link "Facturas Sin Auditar" at bounding box center [72, 312] width 145 height 28
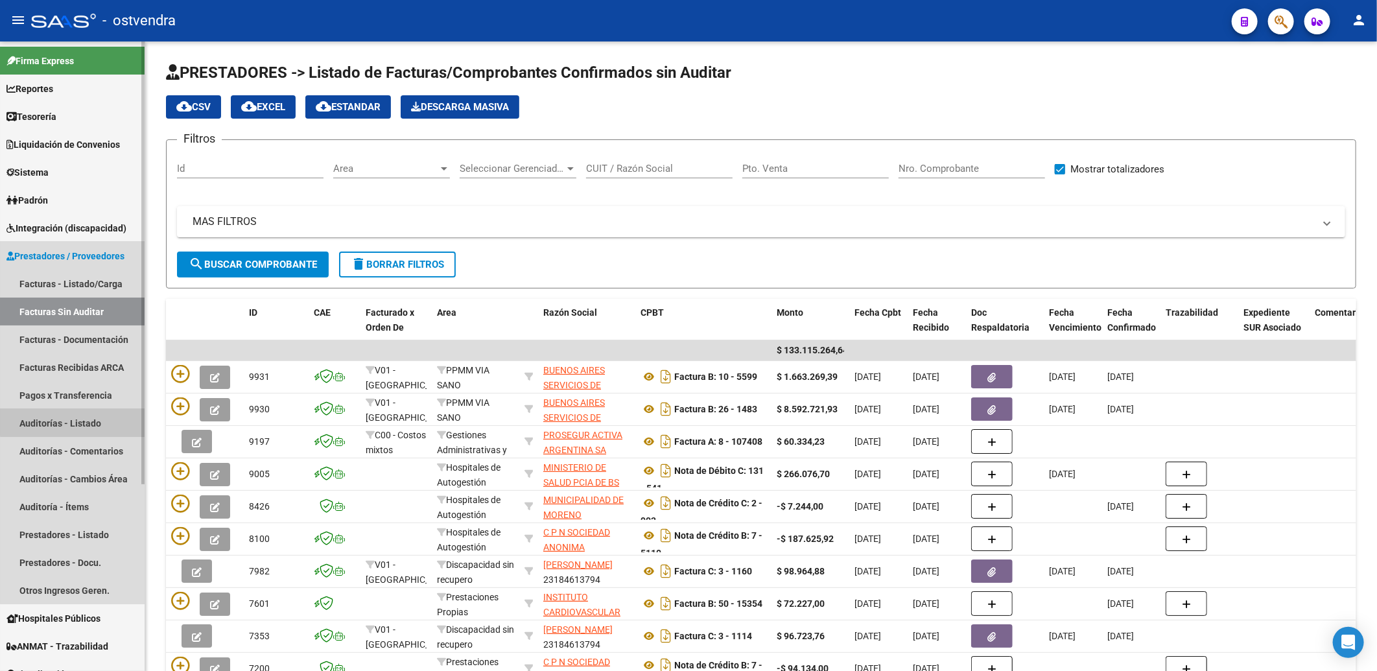
click at [74, 419] on link "Auditorías - Listado" at bounding box center [72, 423] width 145 height 28
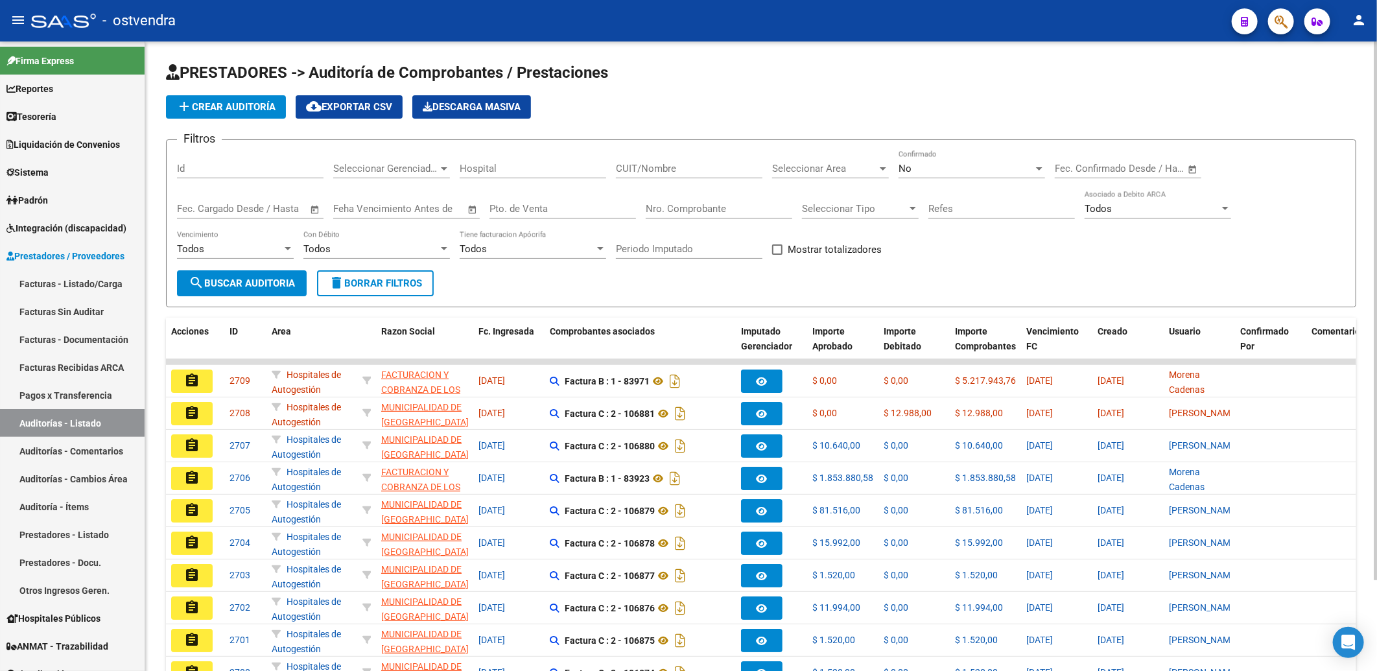
click at [928, 164] on div "No" at bounding box center [965, 169] width 135 height 12
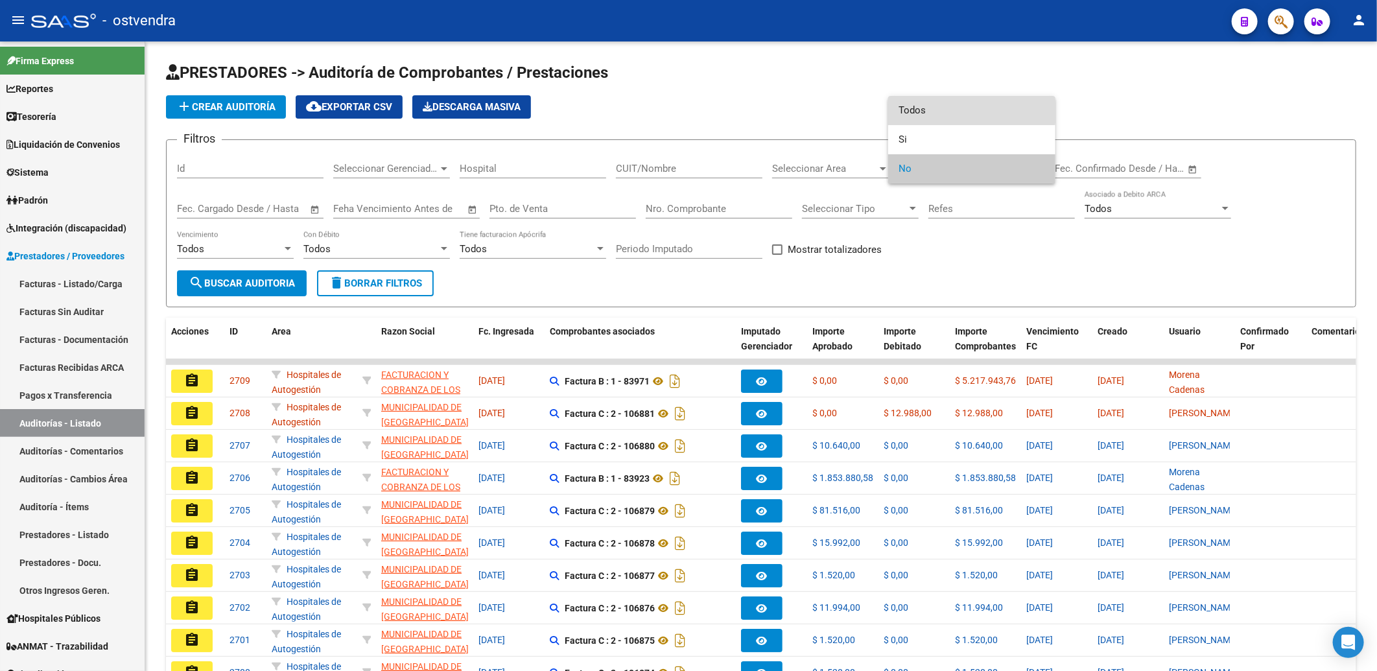
click at [938, 102] on span "Todos" at bounding box center [971, 110] width 147 height 29
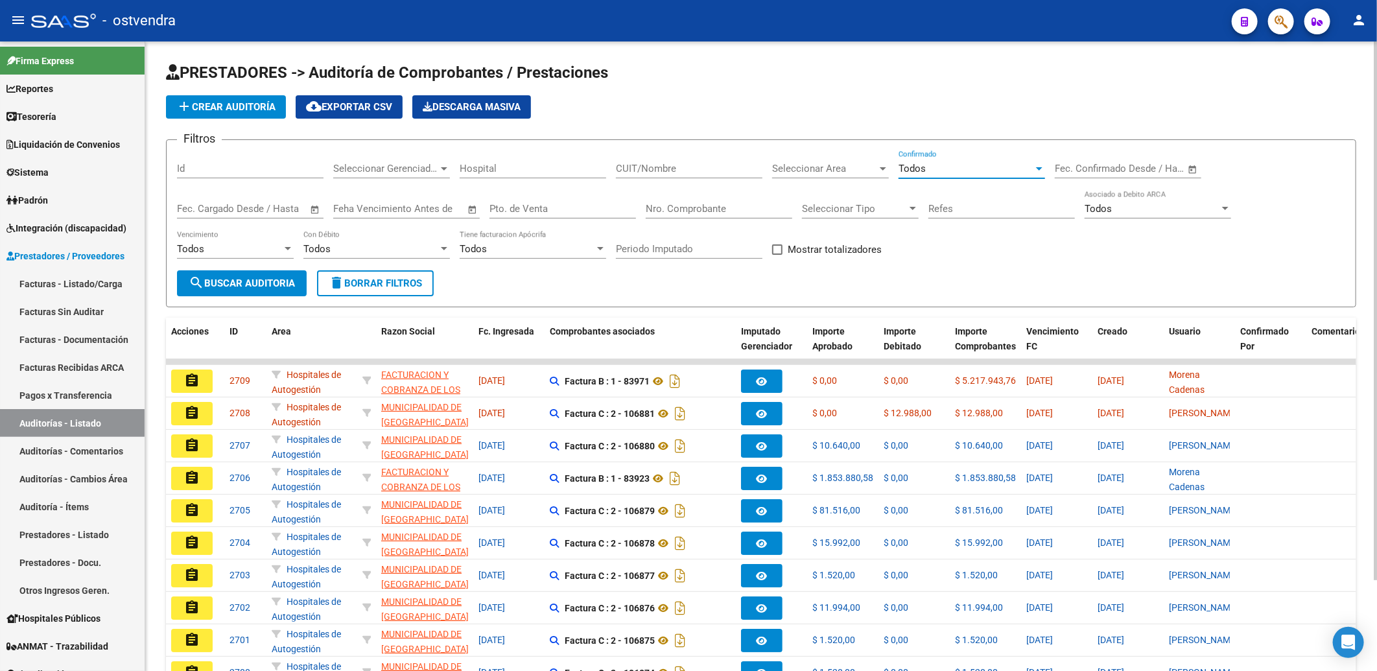
click at [644, 172] on input "CUIT/Nombre" at bounding box center [689, 169] width 147 height 12
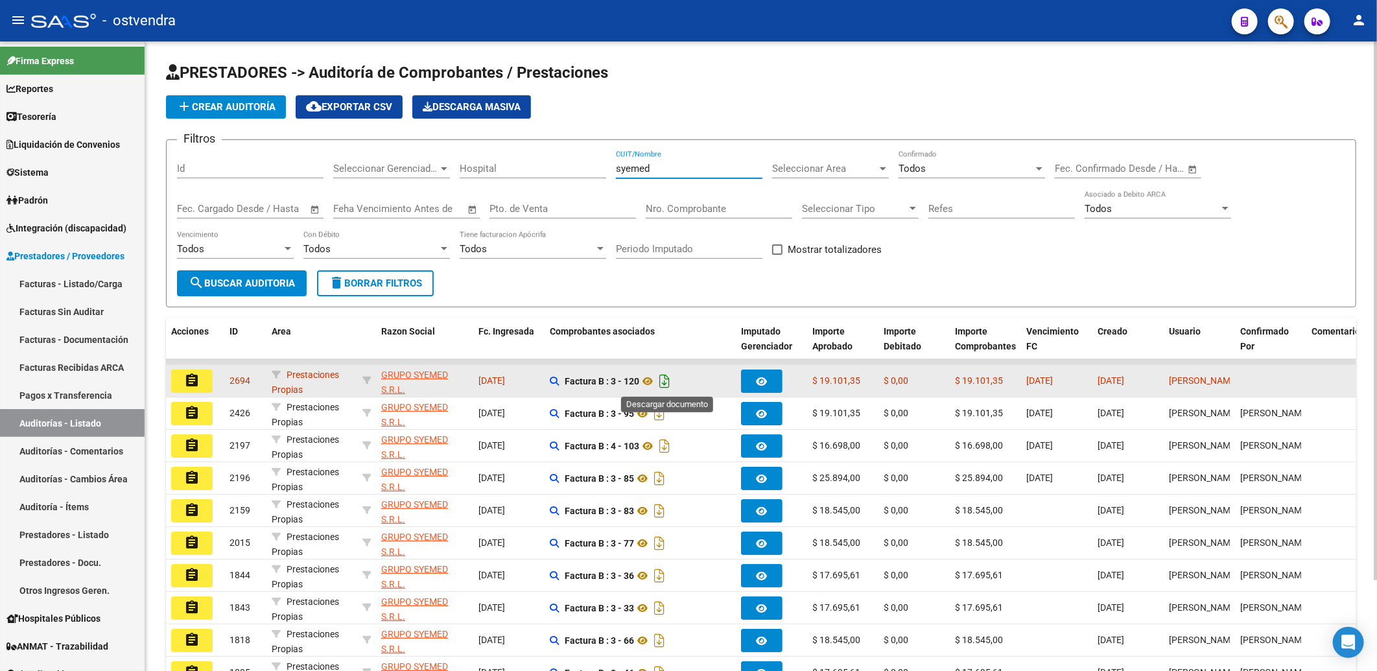
type input "syemed"
click at [665, 383] on icon "Descargar documento" at bounding box center [664, 381] width 17 height 21
click at [655, 292] on form "Filtros Id Seleccionar Gerenciador Seleccionar Gerenciador Hospital syemed CUIT…" at bounding box center [761, 223] width 1190 height 168
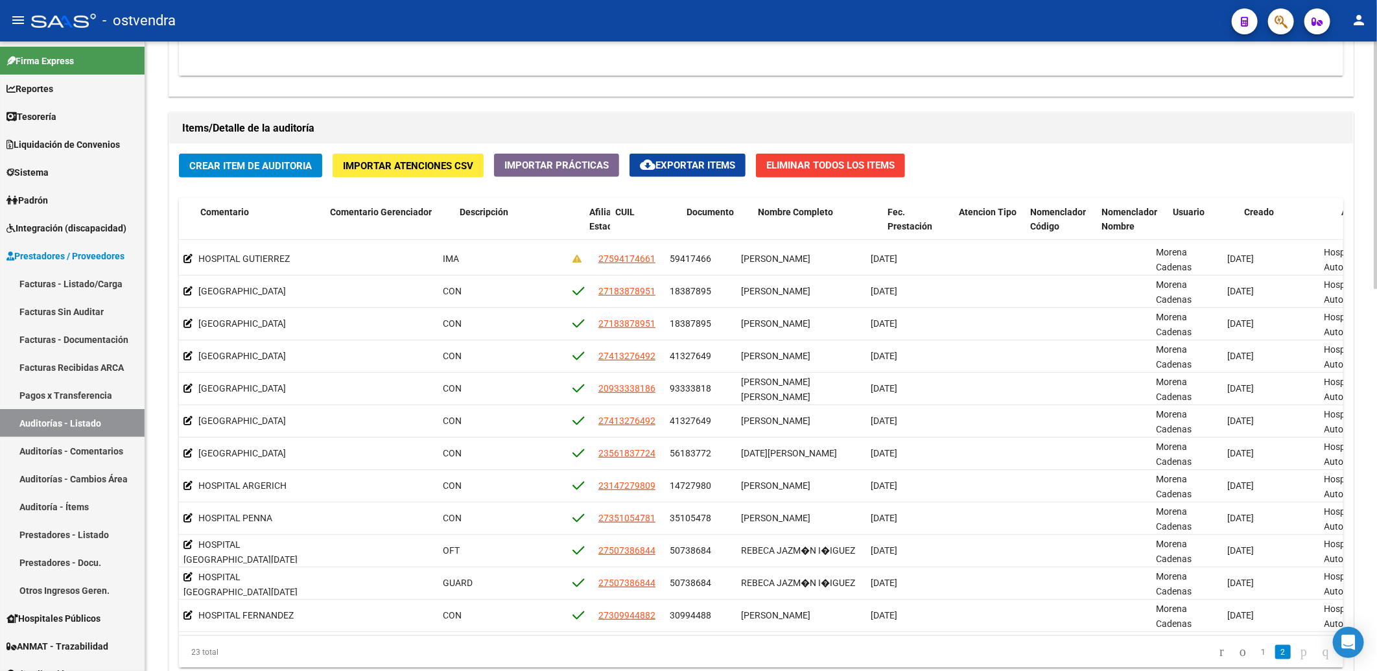
scroll to position [364, 406]
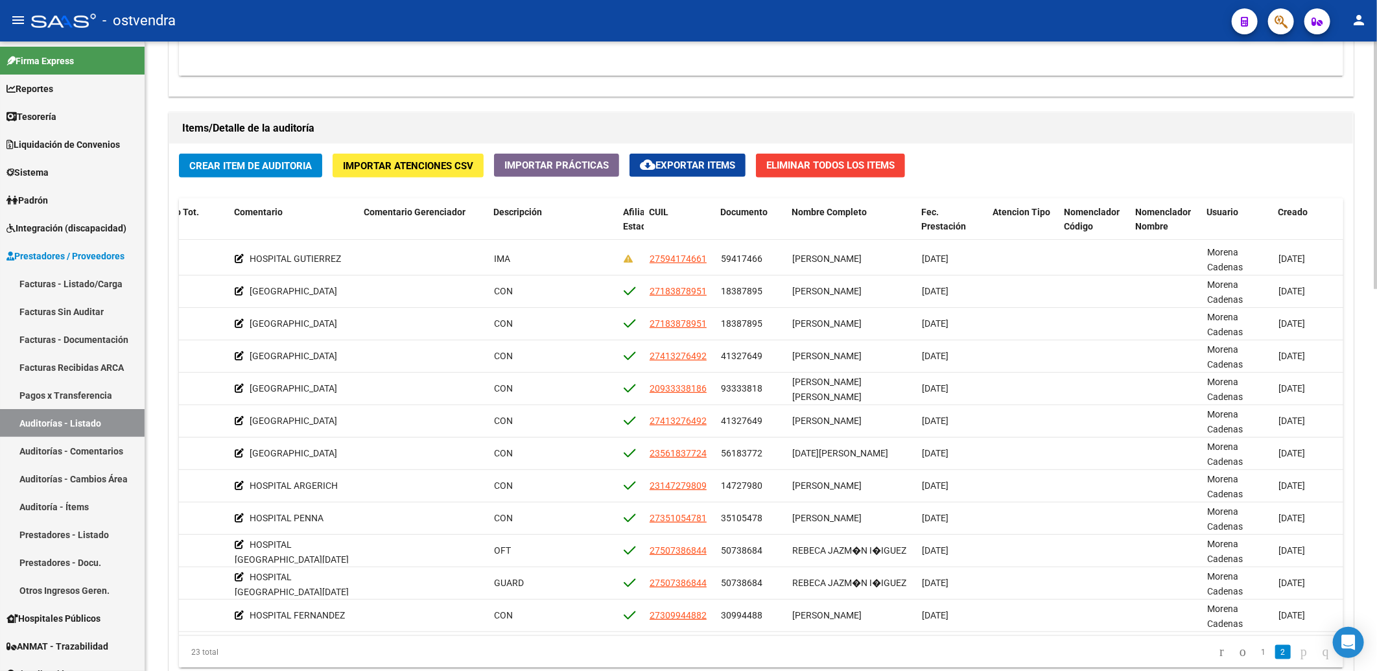
click at [800, 655] on datatable-pager "1 2" at bounding box center [876, 652] width 920 height 22
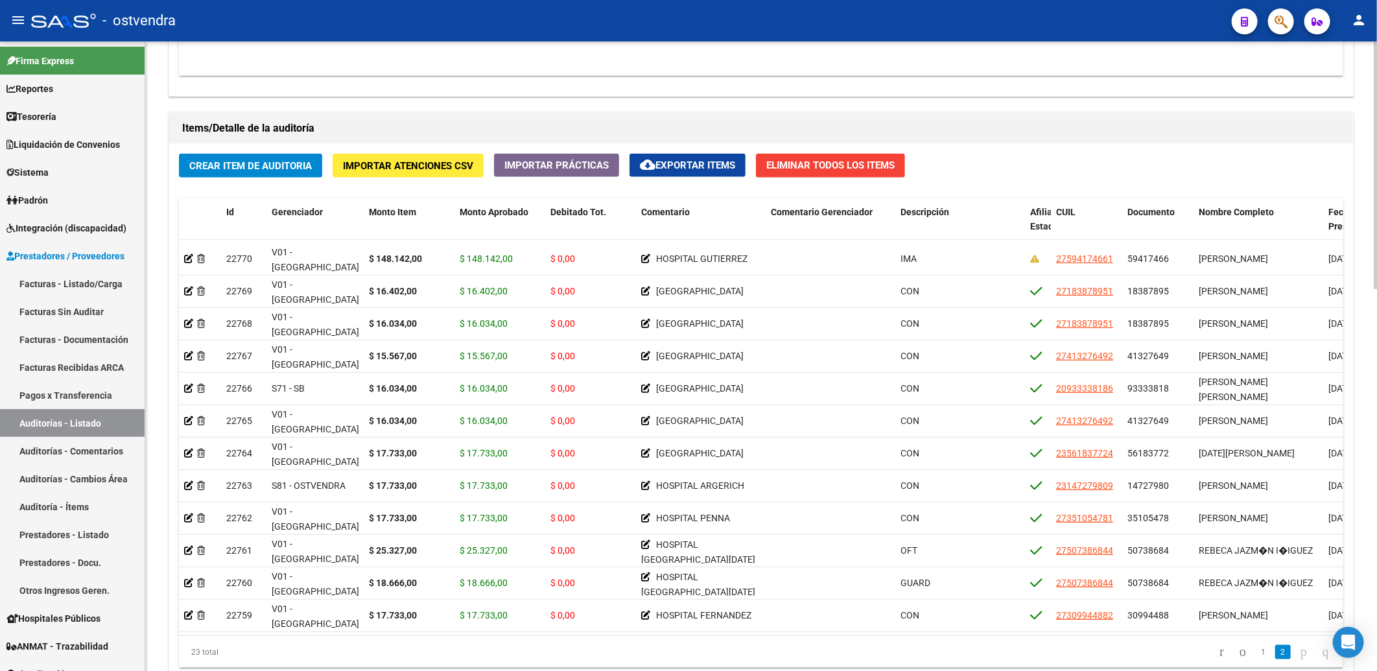
click at [410, 653] on div "23 total 1 2" at bounding box center [761, 652] width 1164 height 32
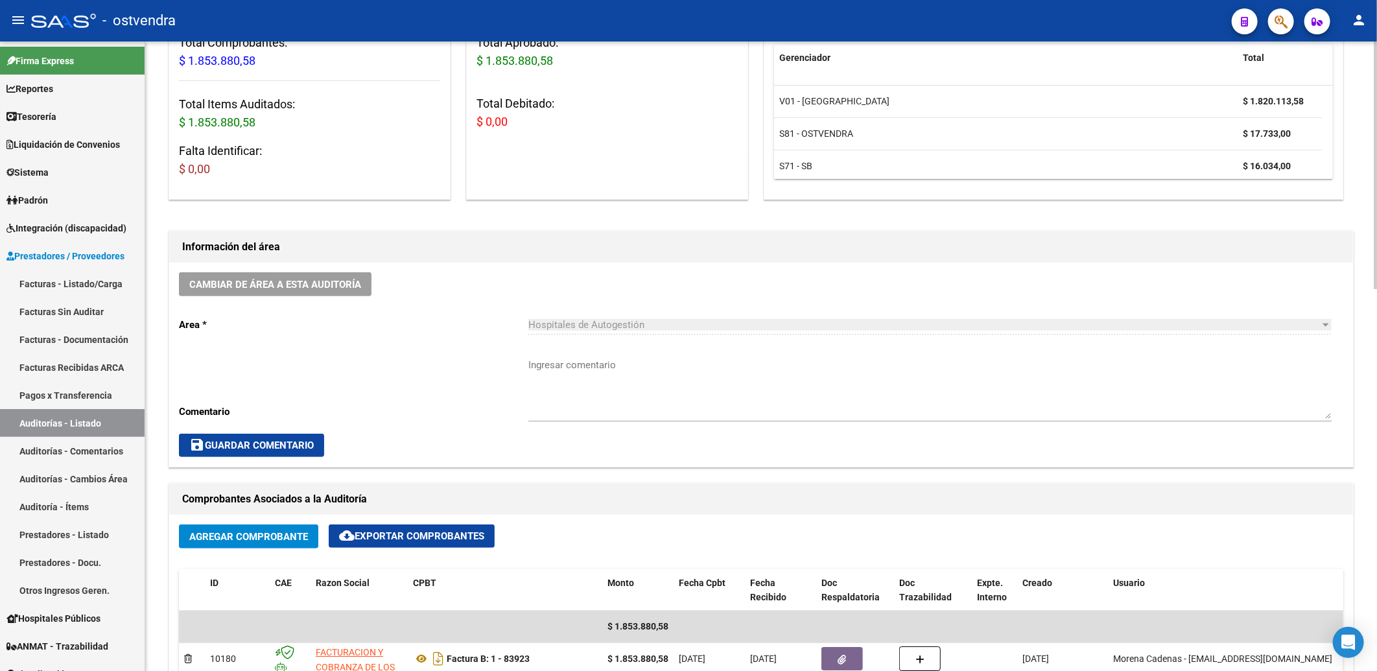
scroll to position [0, 0]
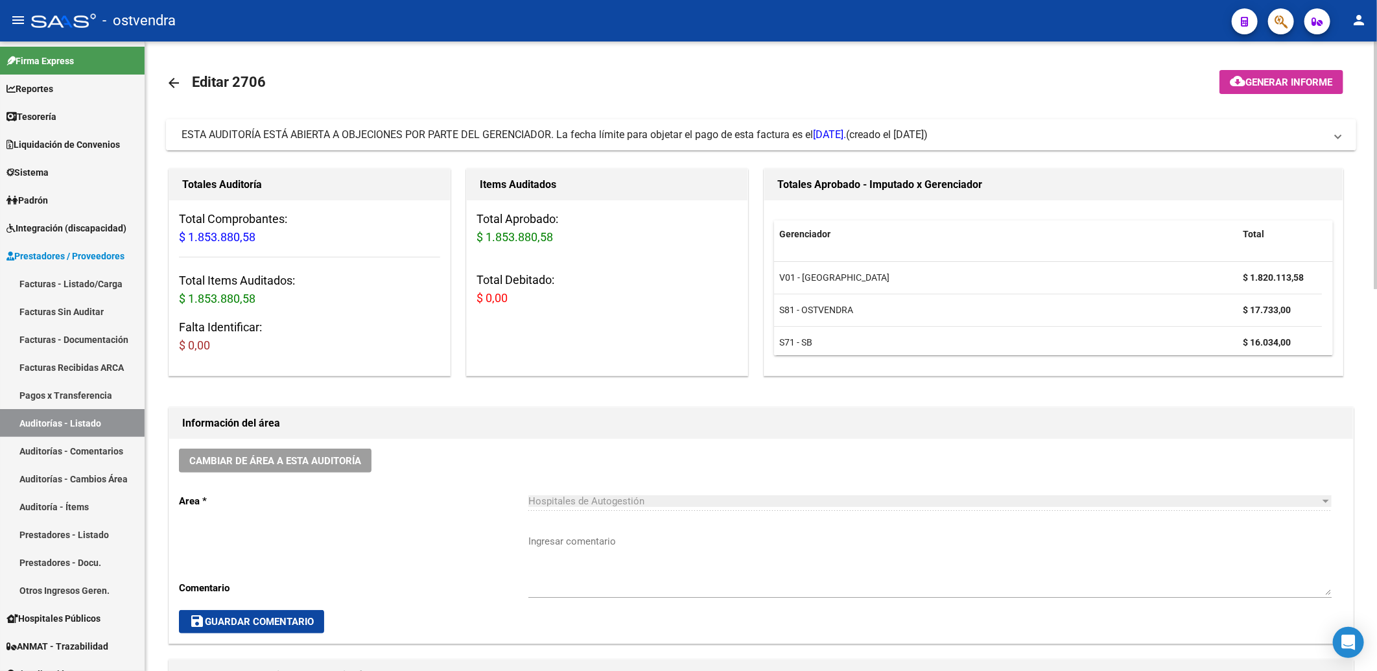
click at [1339, 134] on span at bounding box center [1337, 135] width 5 height 14
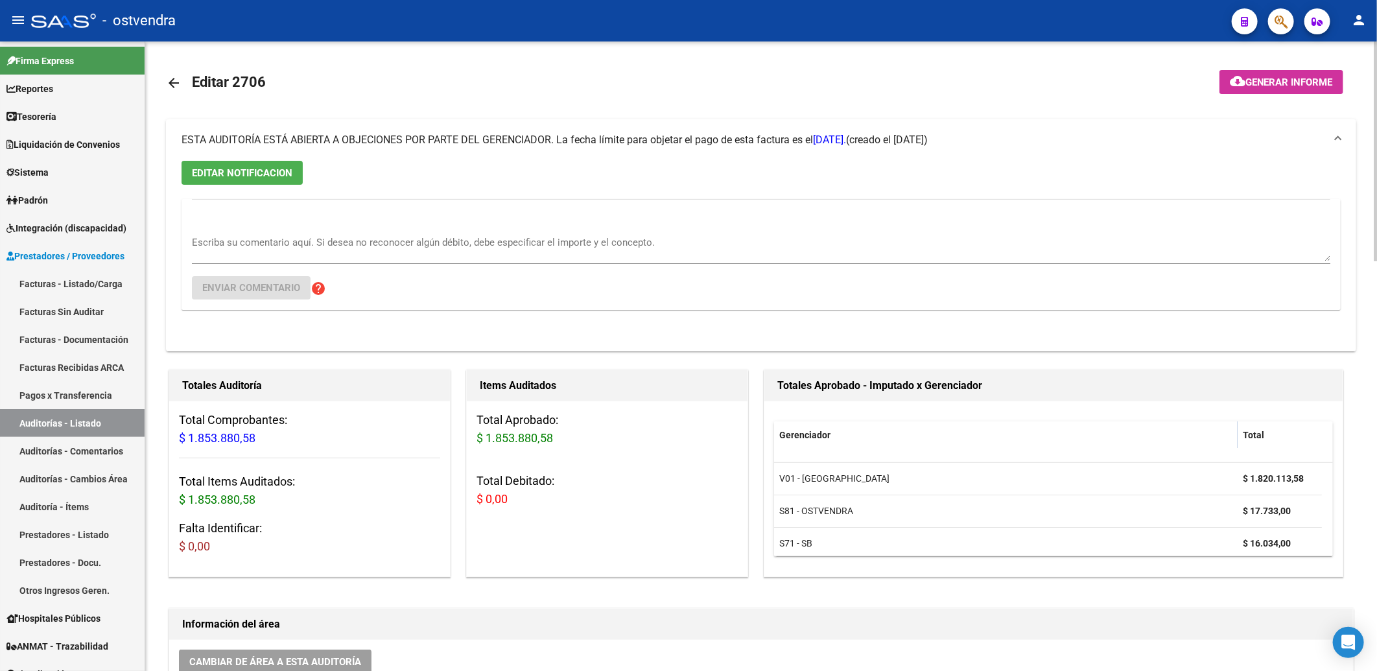
click at [253, 243] on textarea "Escriba su comentario aquí. Si desea no reconocer algún débito, debe especifica…" at bounding box center [761, 248] width 1138 height 26
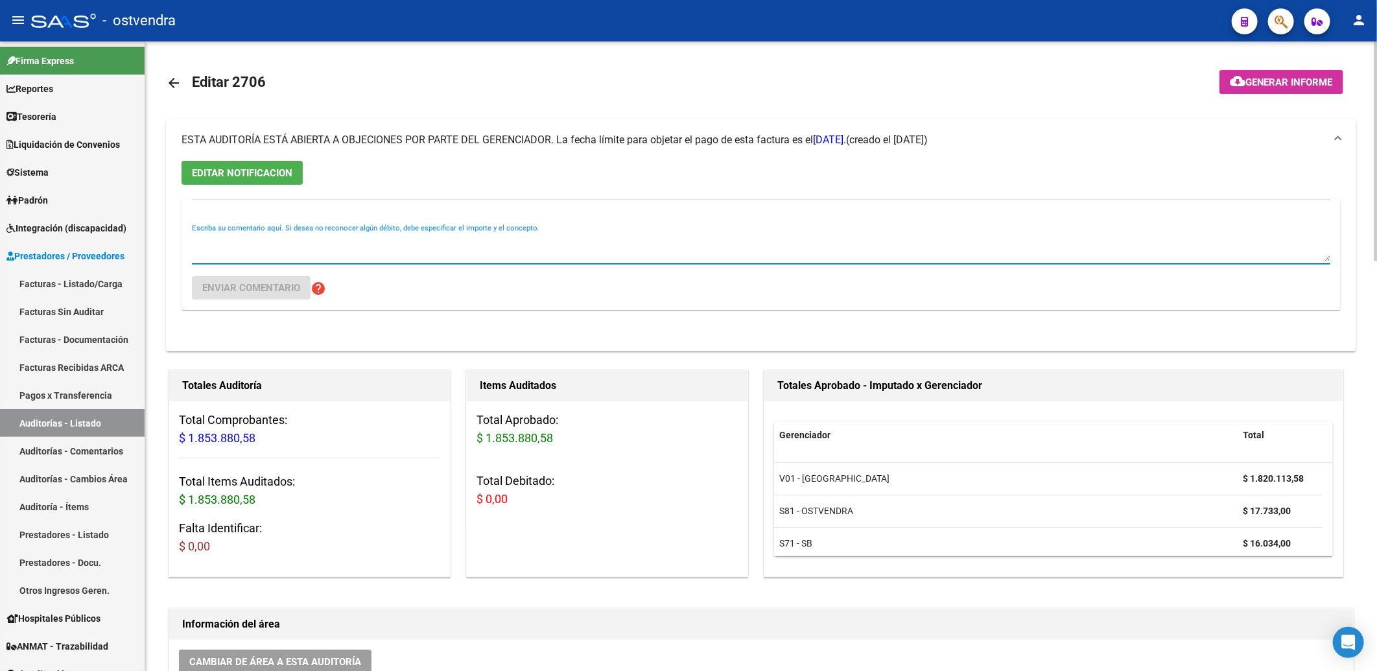
type textarea "C"
type textarea "Auditoría confirmada $ 17733.-"
click at [266, 285] on span "Enviar comentario" at bounding box center [251, 288] width 98 height 12
